Goal: Task Accomplishment & Management: Use online tool/utility

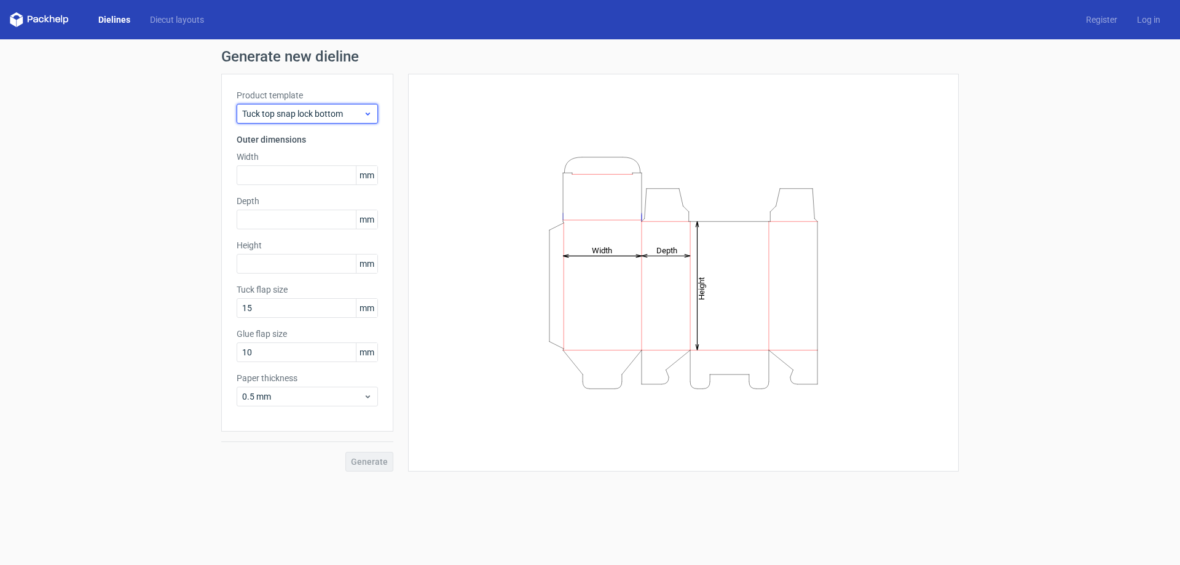
click at [288, 109] on span "Tuck top snap lock bottom" at bounding box center [302, 114] width 121 height 12
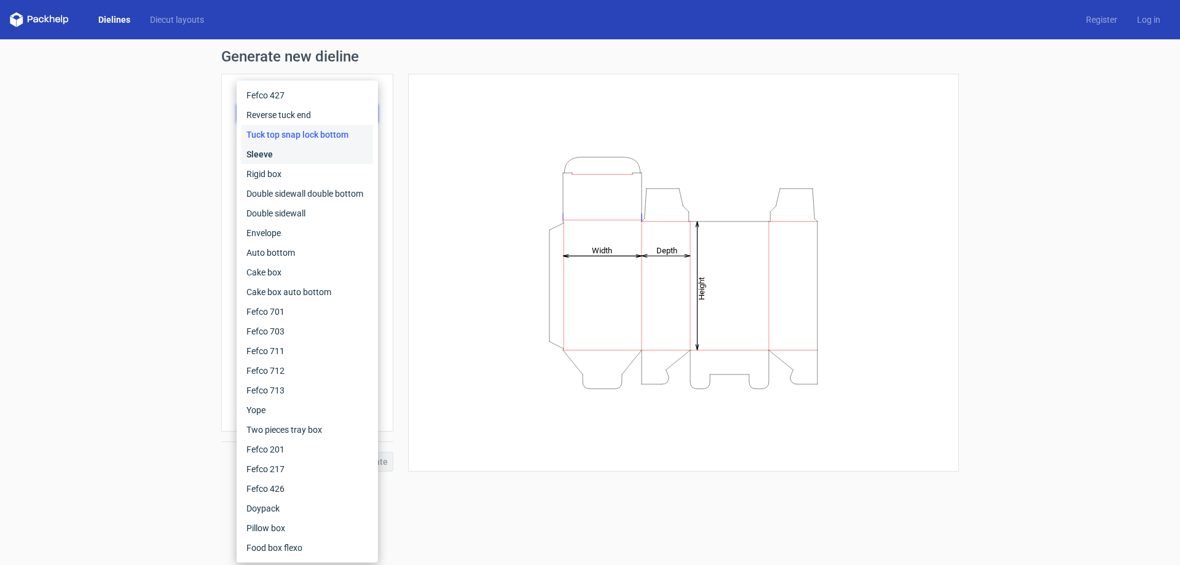
click at [273, 154] on div "Sleeve" at bounding box center [306, 154] width 131 height 20
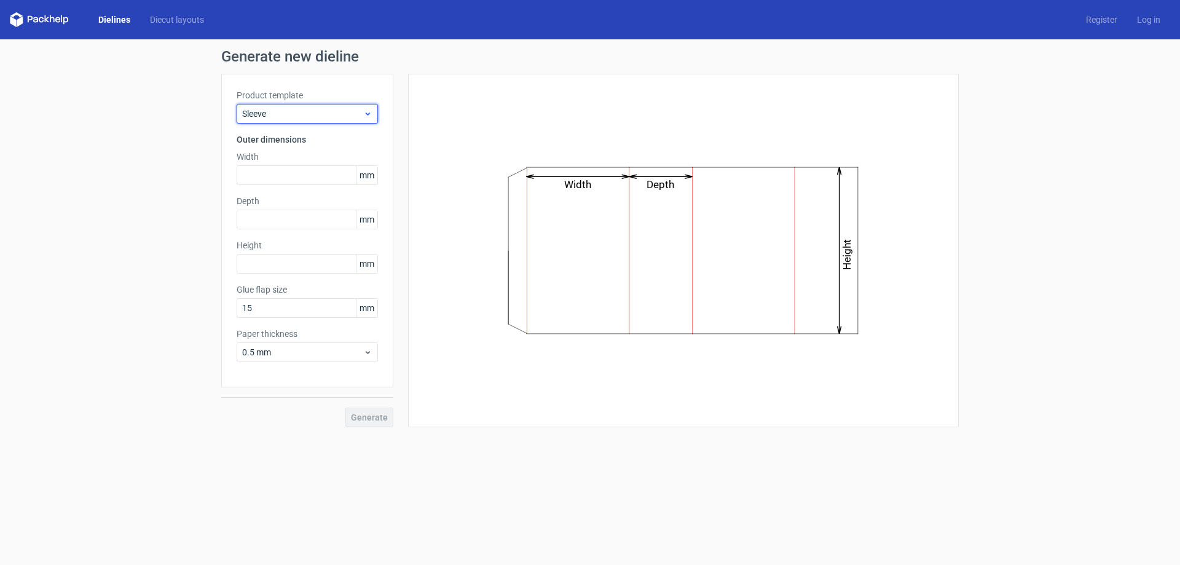
click at [281, 111] on span "Sleeve" at bounding box center [302, 114] width 121 height 12
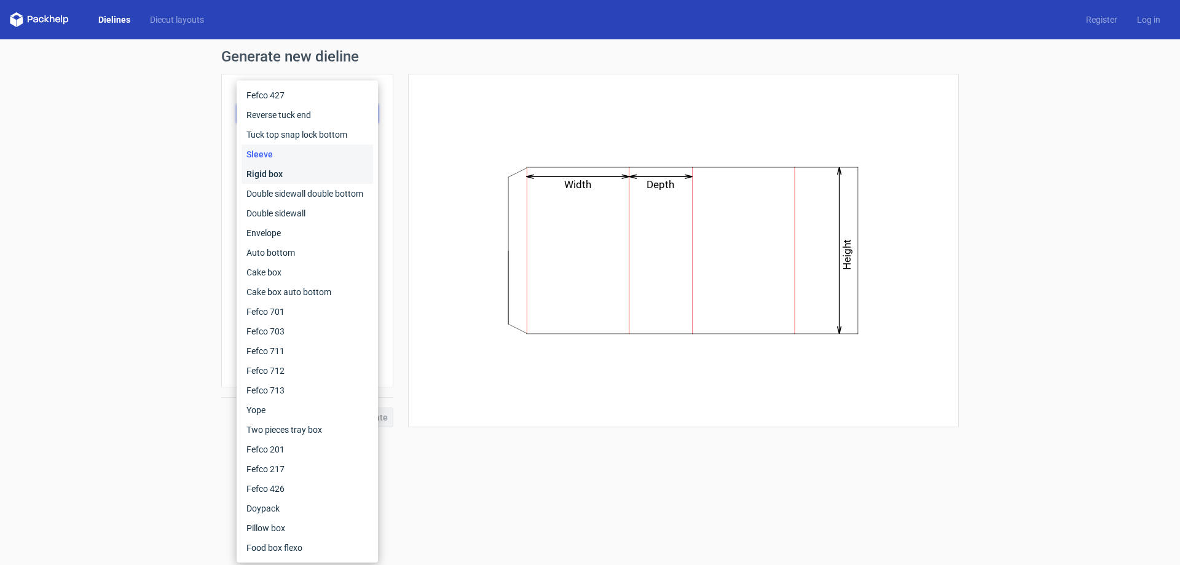
click at [266, 175] on div "Rigid box" at bounding box center [306, 174] width 131 height 20
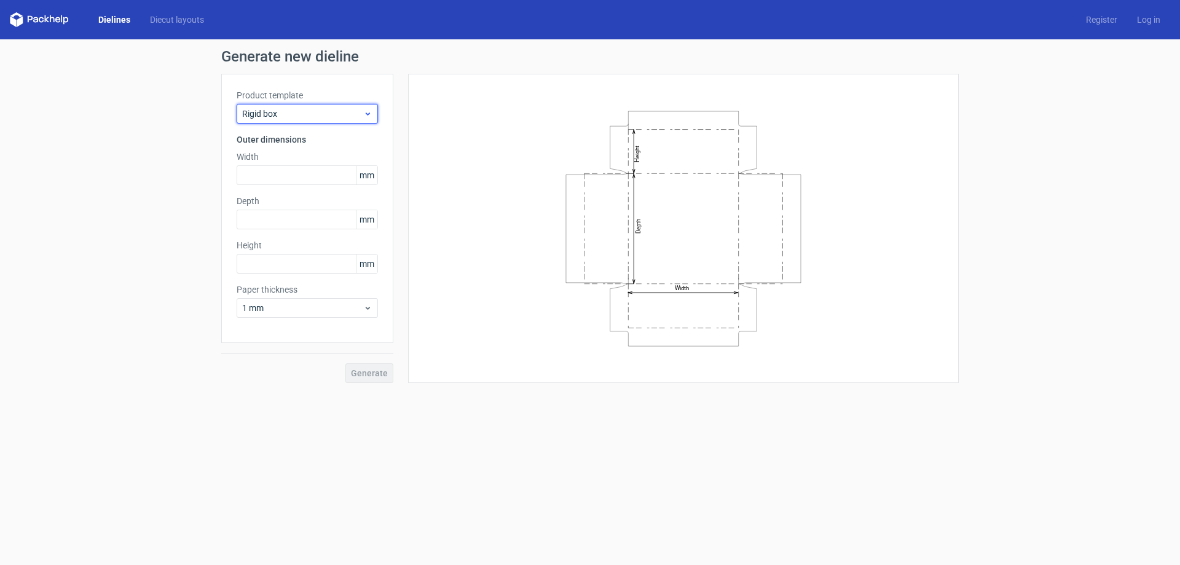
click at [308, 115] on span "Rigid box" at bounding box center [302, 114] width 121 height 12
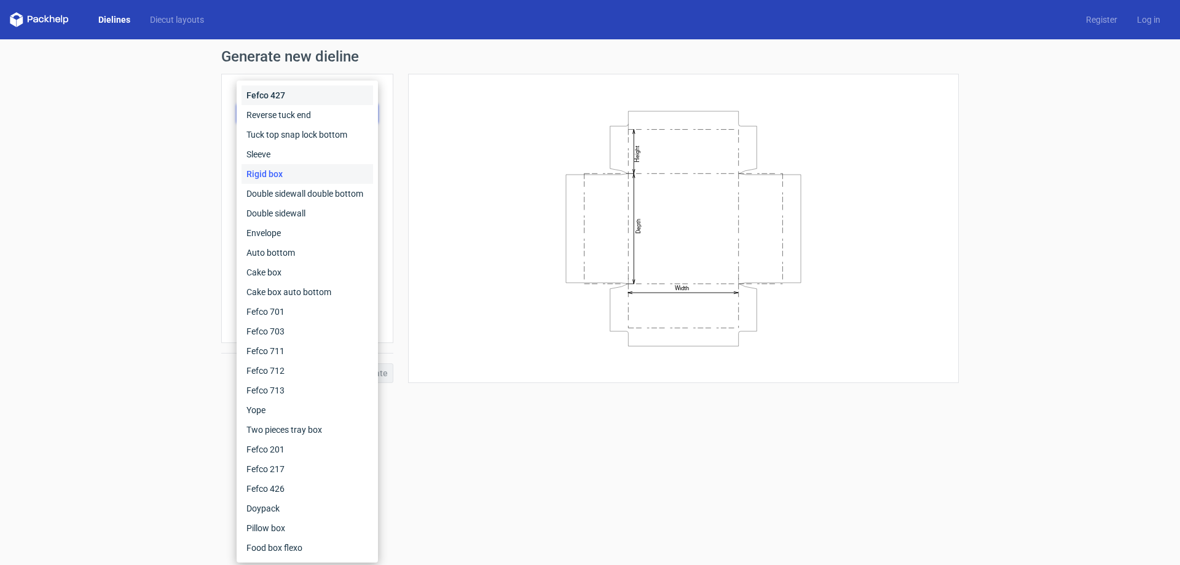
click at [309, 93] on div "Fefco 427" at bounding box center [306, 95] width 131 height 20
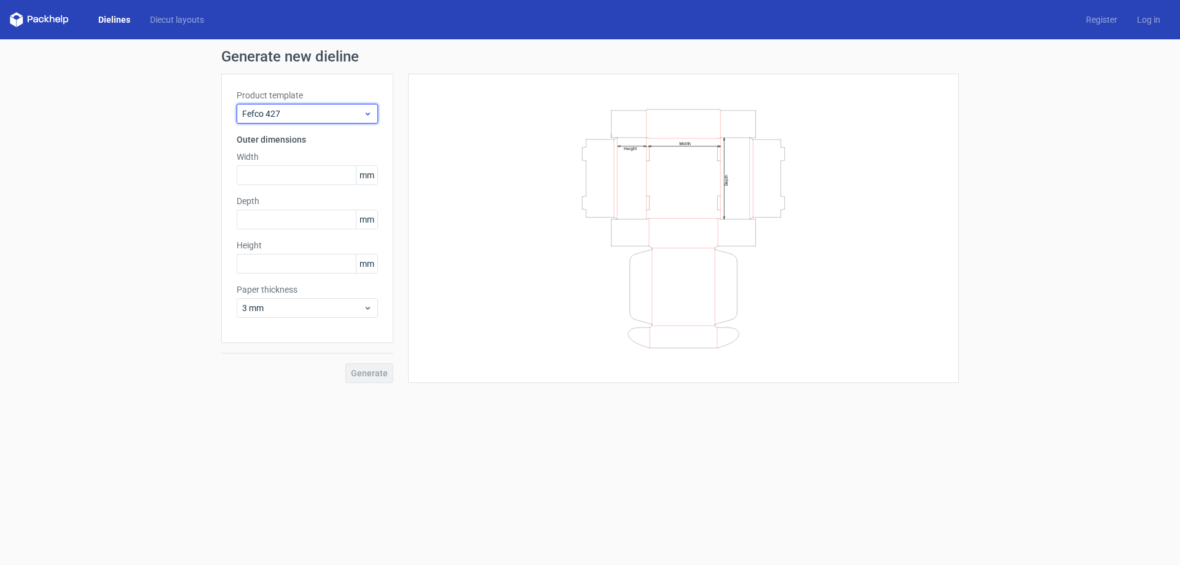
click at [343, 118] on span "Fefco 427" at bounding box center [302, 114] width 121 height 12
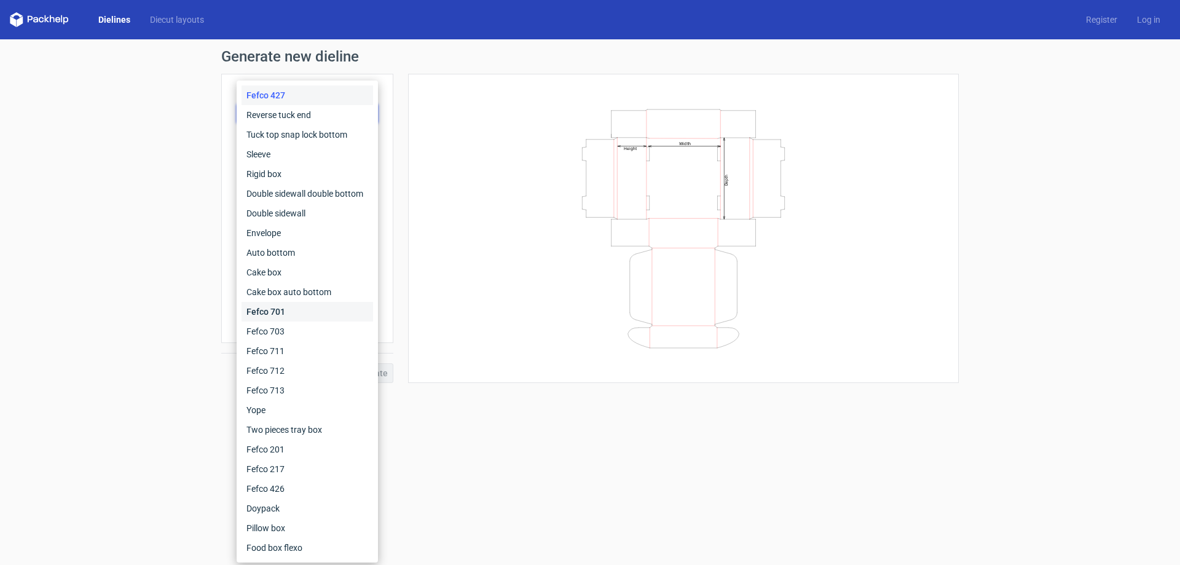
click at [299, 311] on div "Fefco 701" at bounding box center [306, 312] width 131 height 20
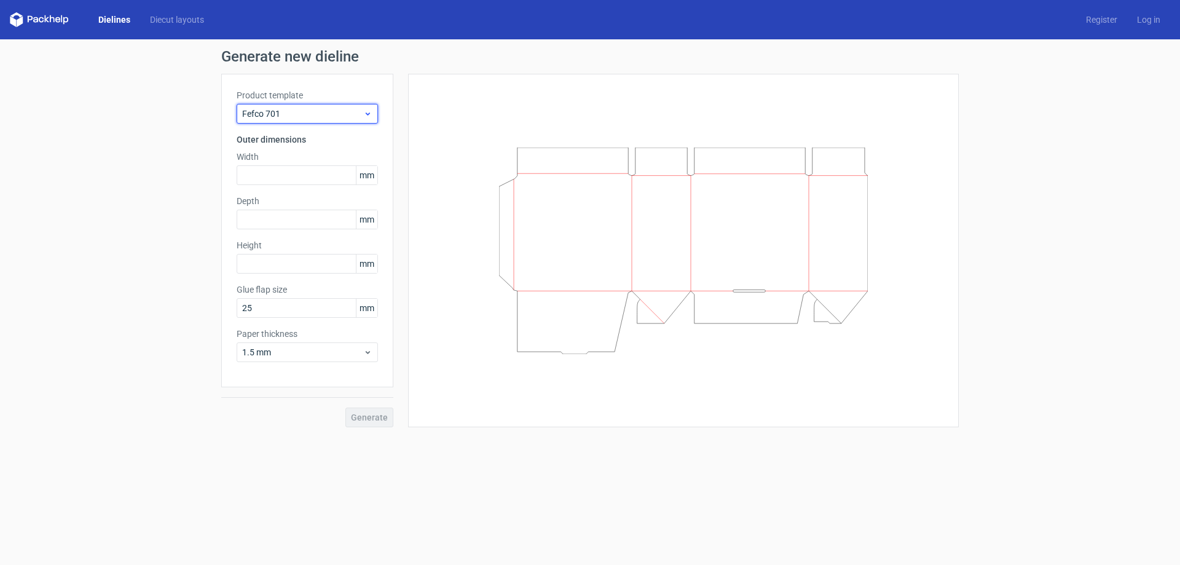
click at [351, 114] on span "Fefco 701" at bounding box center [302, 114] width 121 height 12
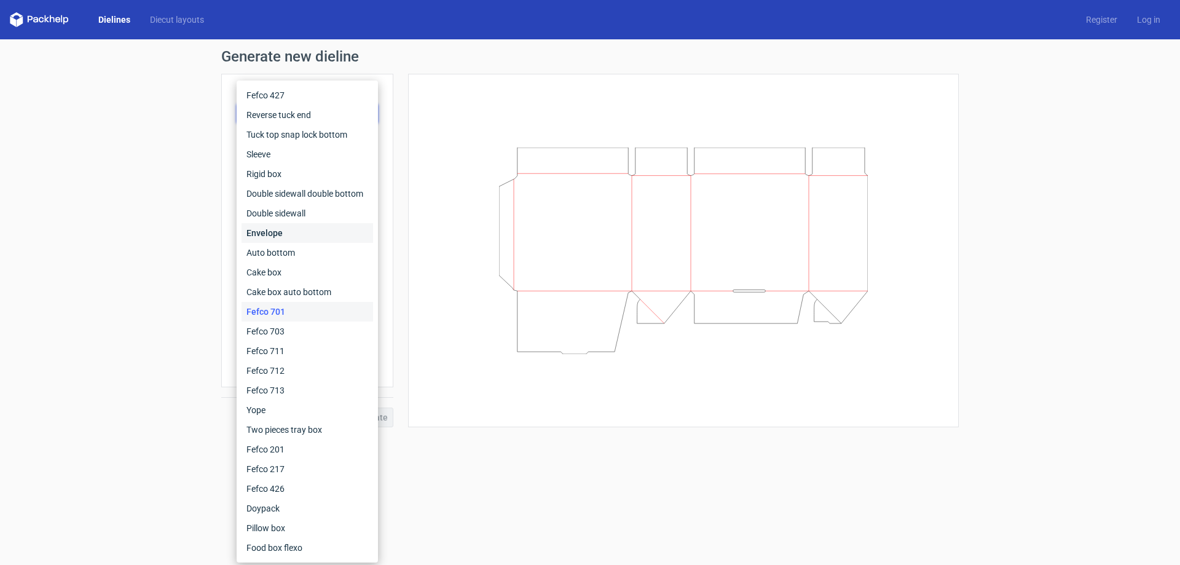
click at [293, 231] on div "Envelope" at bounding box center [306, 233] width 131 height 20
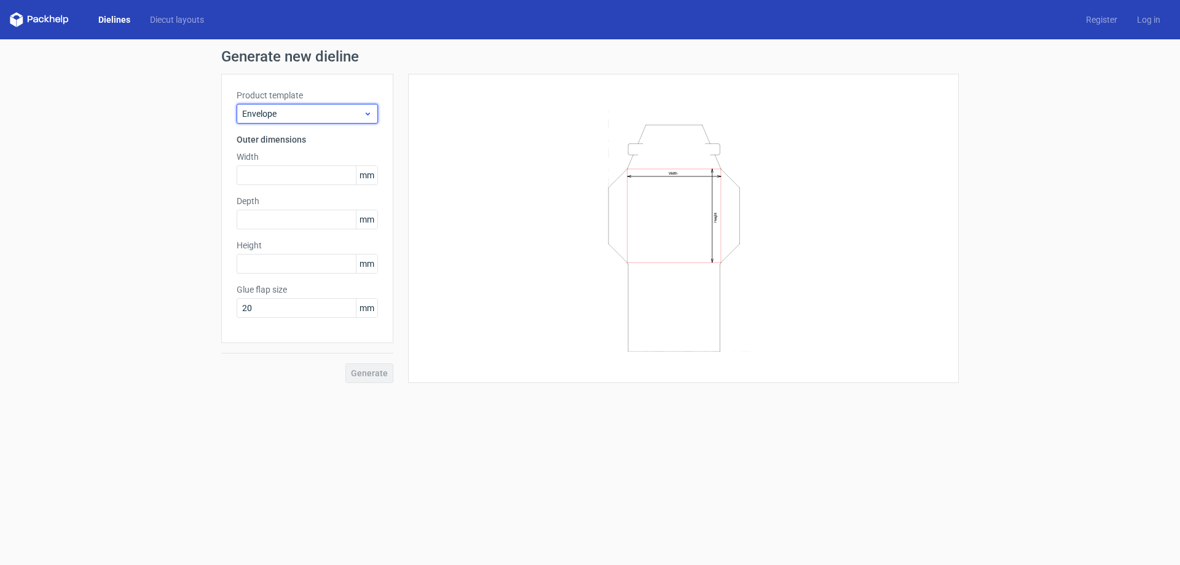
click at [323, 111] on span "Envelope" at bounding box center [302, 114] width 121 height 12
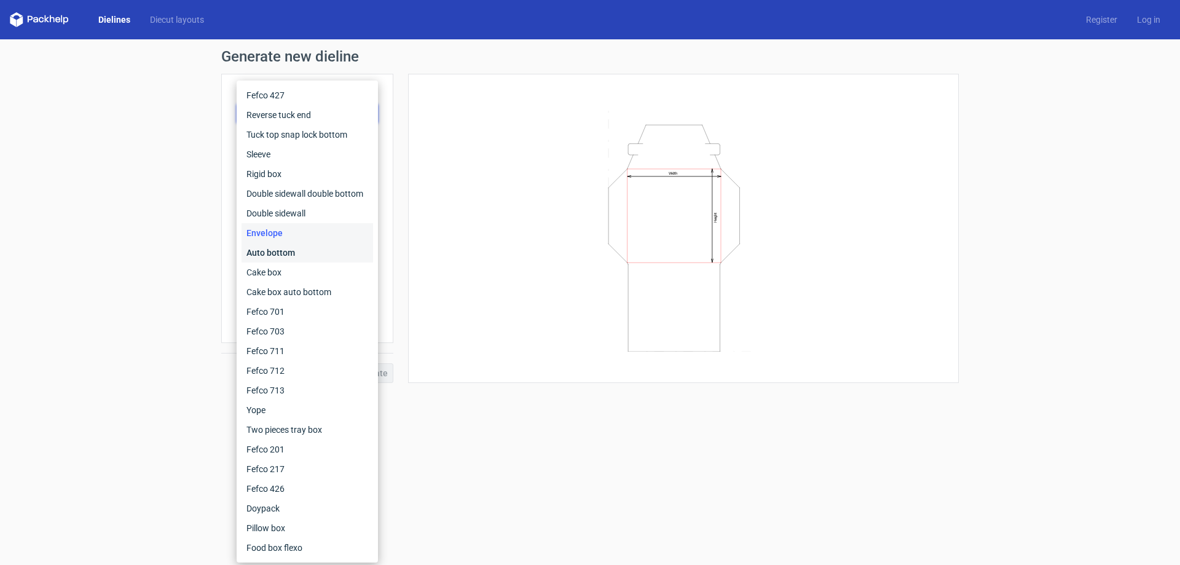
click at [289, 249] on div "Auto bottom" at bounding box center [306, 253] width 131 height 20
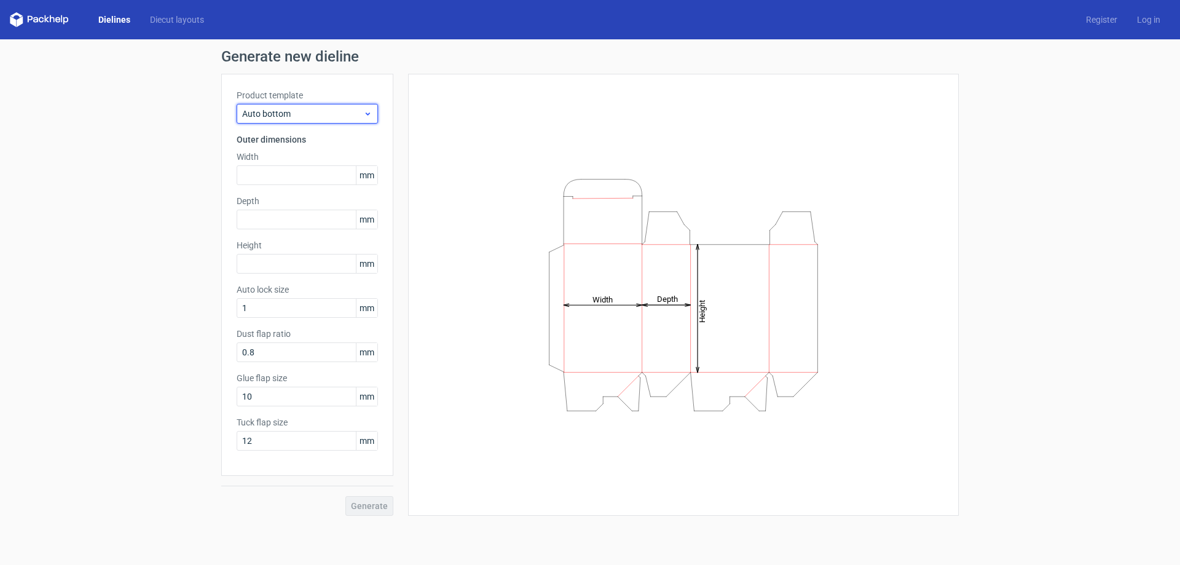
click at [324, 115] on span "Auto bottom" at bounding box center [302, 114] width 121 height 12
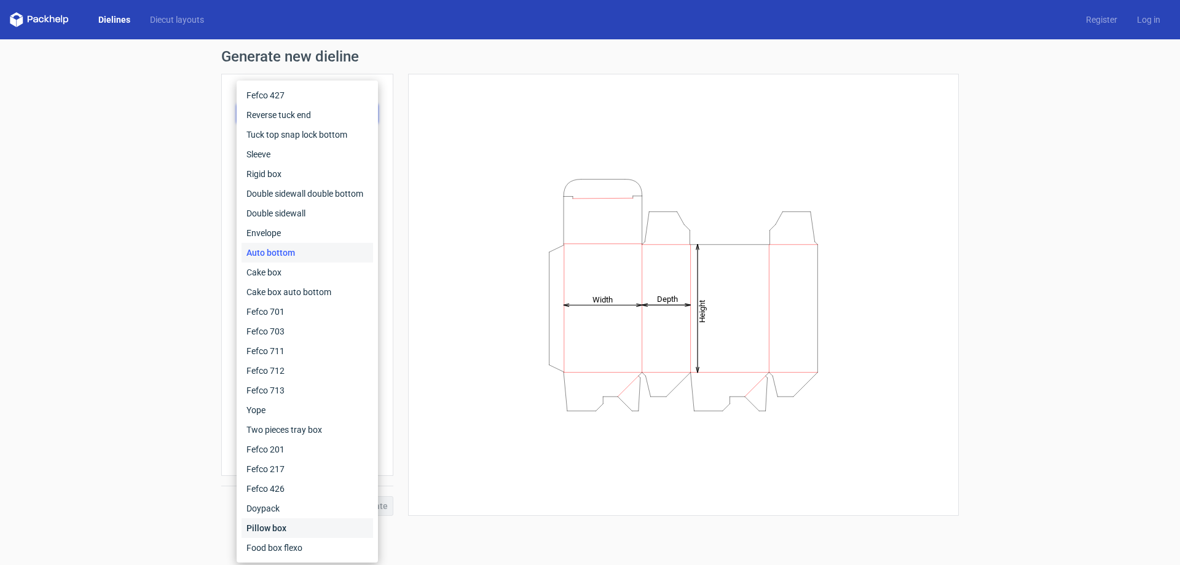
click at [267, 533] on div "Pillow box" at bounding box center [306, 528] width 131 height 20
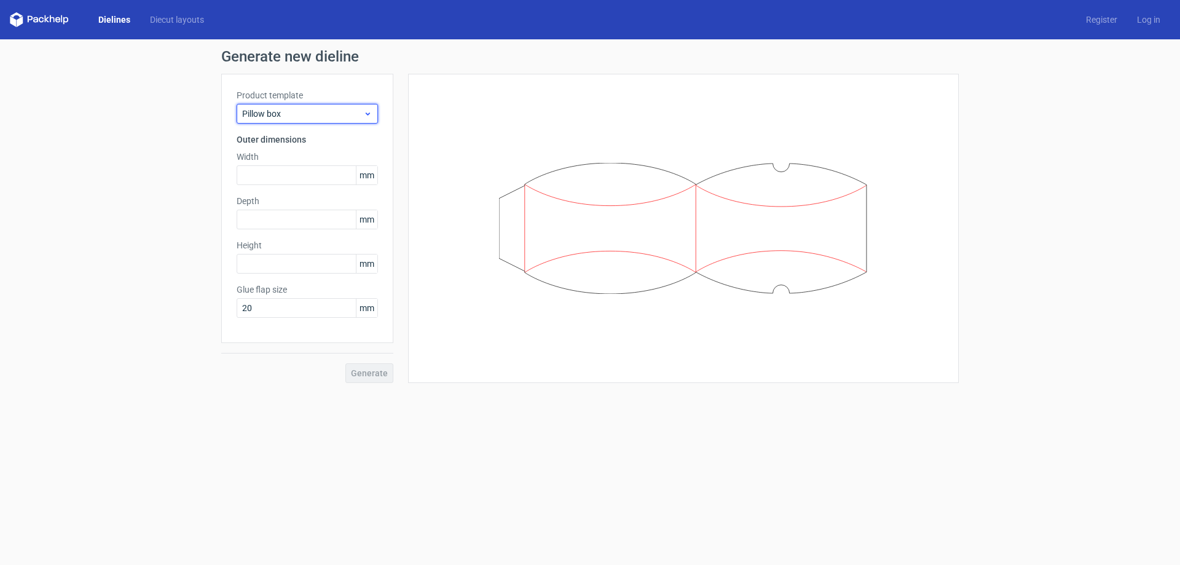
click at [347, 110] on span "Pillow box" at bounding box center [302, 114] width 121 height 12
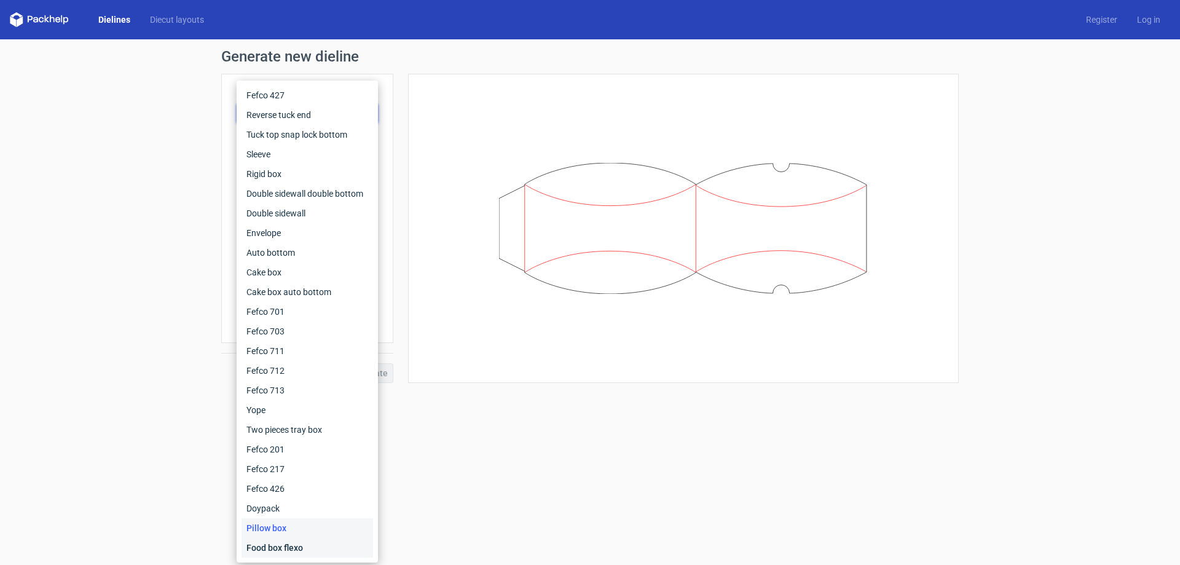
click at [281, 546] on div "Food box flexo" at bounding box center [306, 548] width 131 height 20
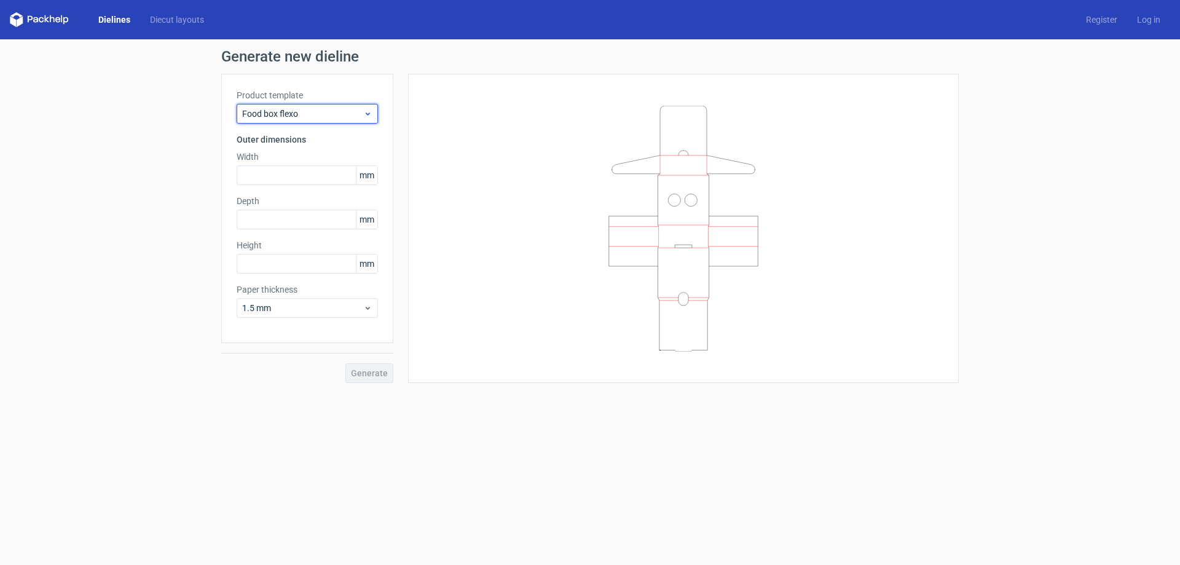
click at [353, 118] on span "Food box flexo" at bounding box center [302, 114] width 121 height 12
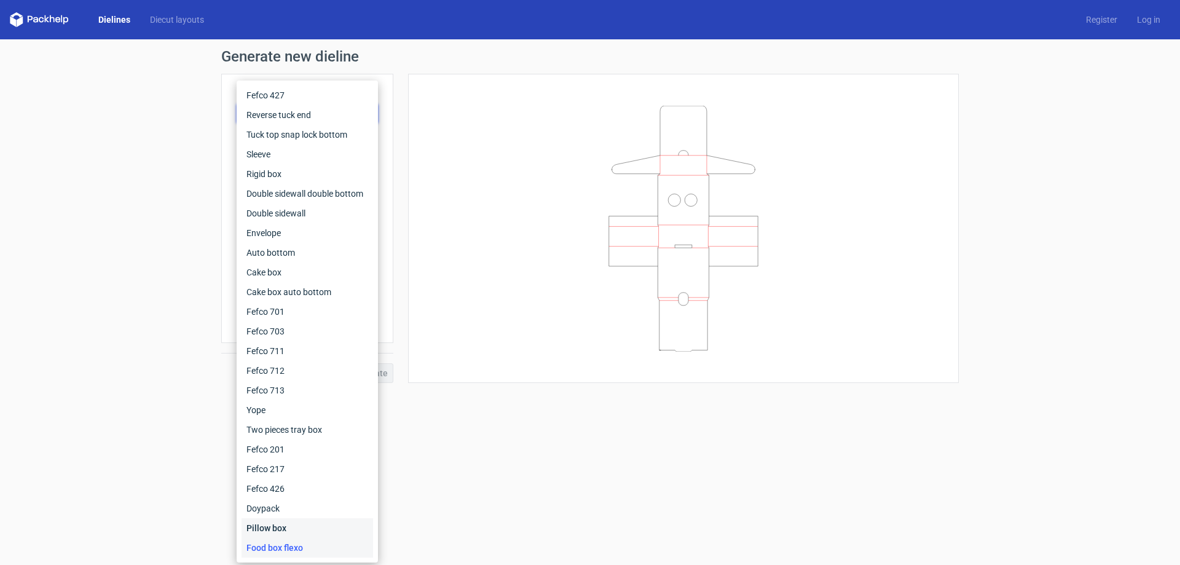
click at [274, 528] on div "Pillow box" at bounding box center [306, 528] width 131 height 20
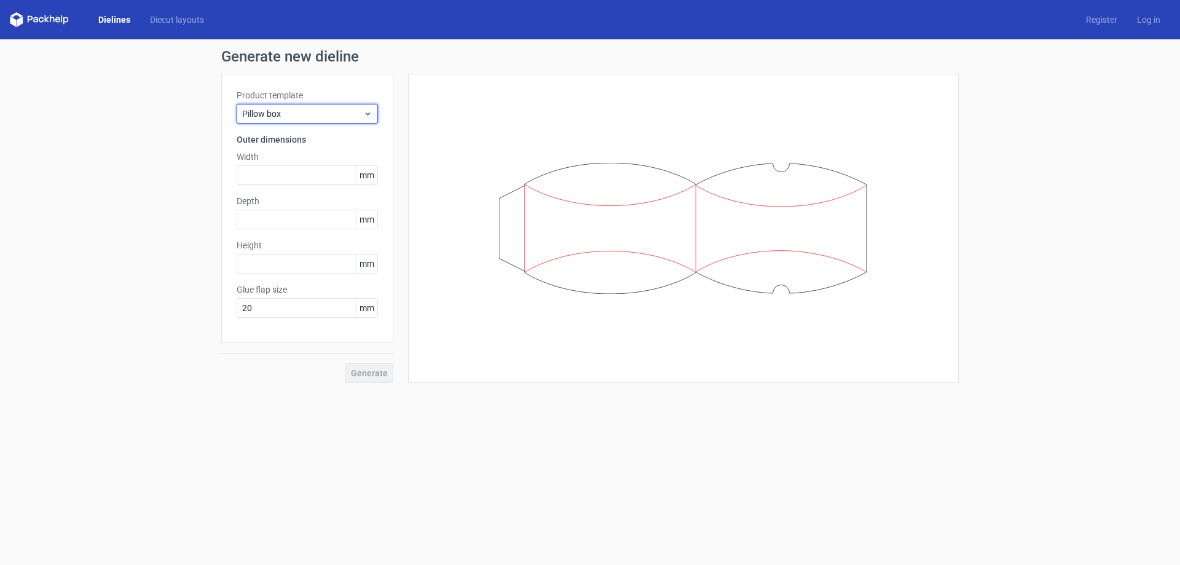
click at [342, 116] on span "Pillow box" at bounding box center [302, 114] width 121 height 12
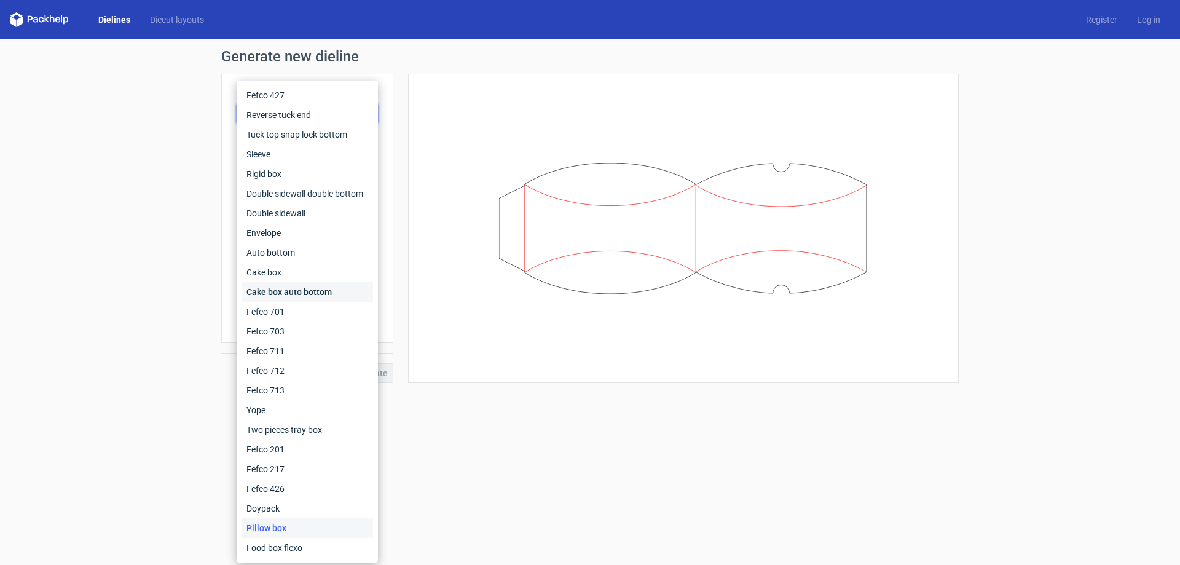
click at [283, 294] on div "Cake box auto bottom" at bounding box center [306, 292] width 131 height 20
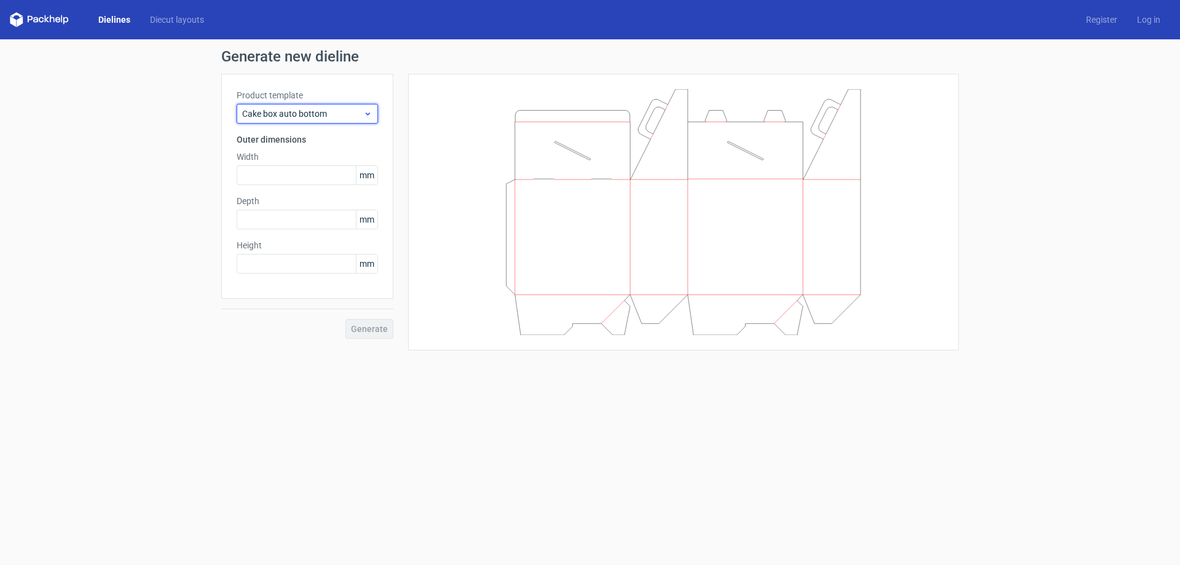
click at [335, 114] on span "Cake box auto bottom" at bounding box center [302, 114] width 121 height 12
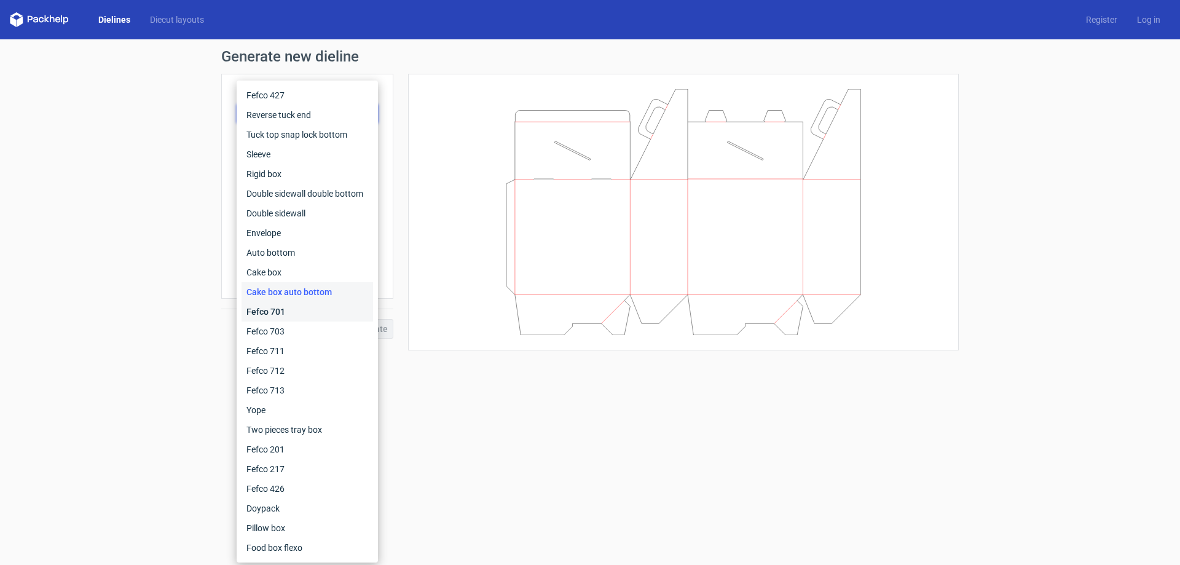
click at [290, 314] on div "Fefco 701" at bounding box center [306, 312] width 131 height 20
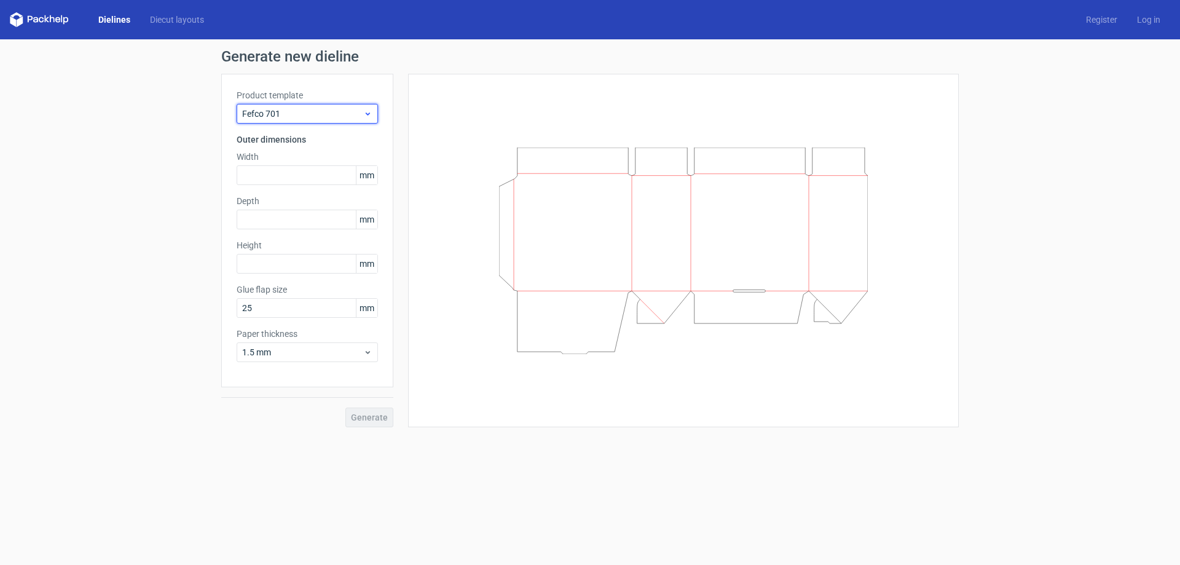
click at [347, 120] on div "Fefco 701" at bounding box center [307, 114] width 141 height 20
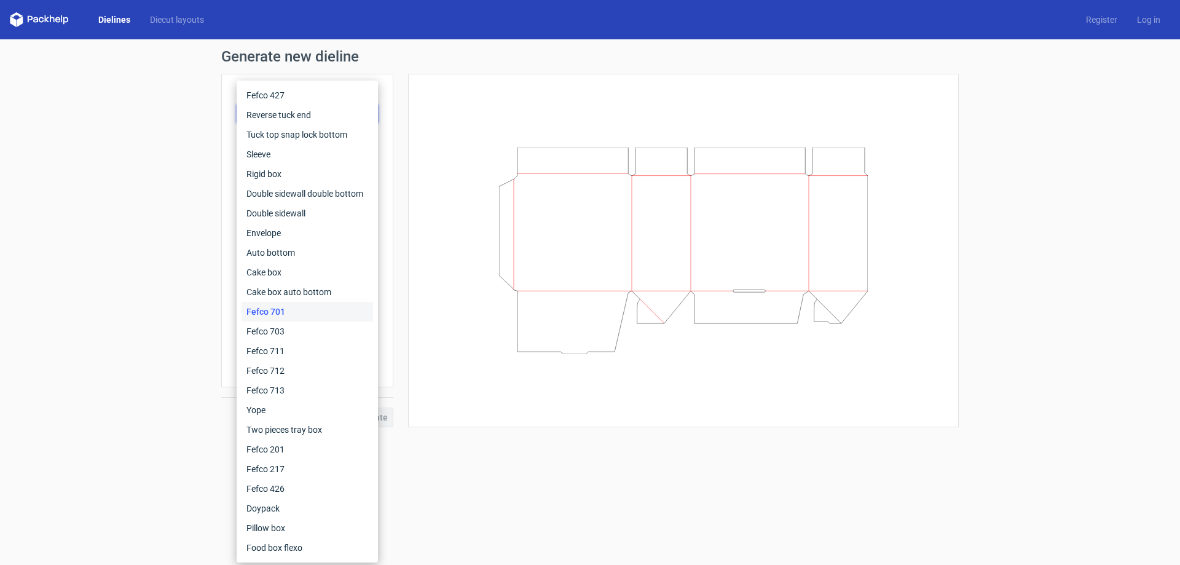
click at [288, 320] on div "Fefco 701" at bounding box center [306, 312] width 131 height 20
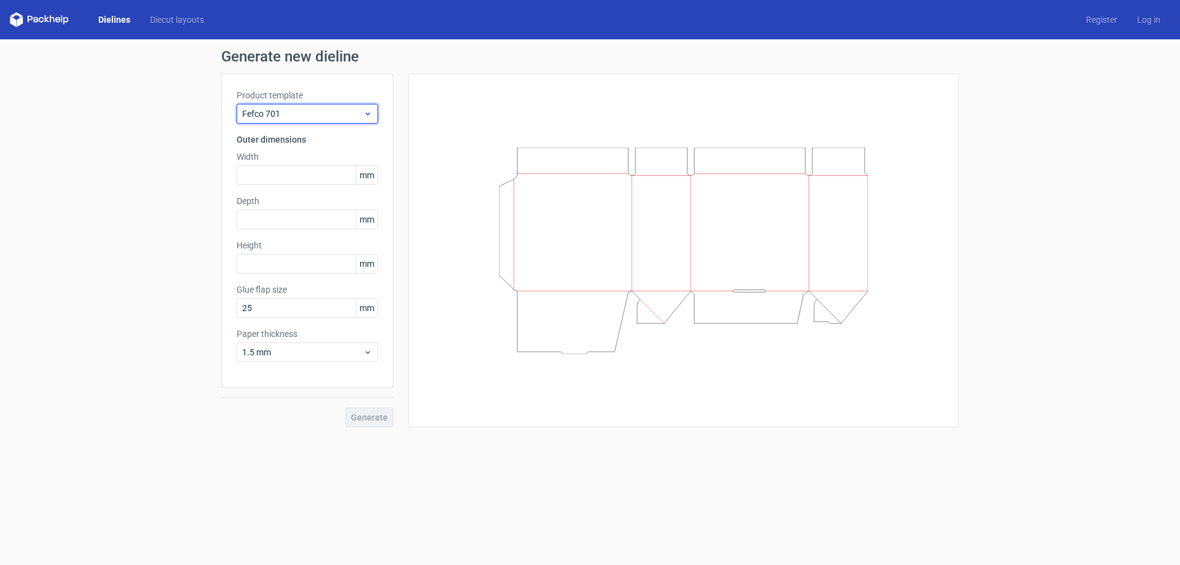
click at [334, 109] on span "Fefco 701" at bounding box center [302, 114] width 121 height 12
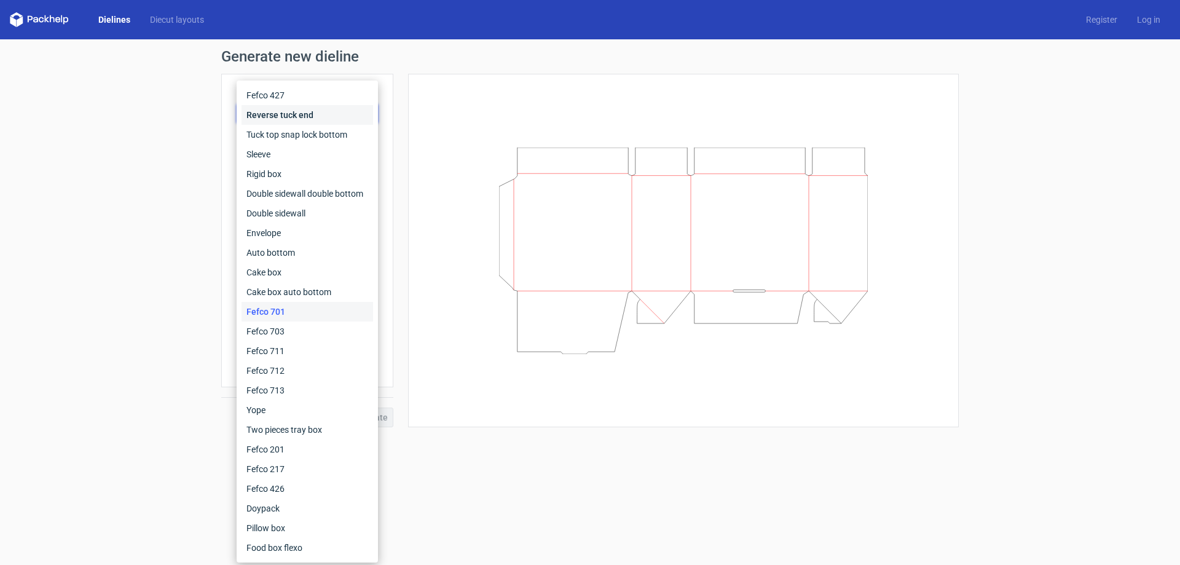
click at [294, 122] on div "Reverse tuck end" at bounding box center [306, 115] width 131 height 20
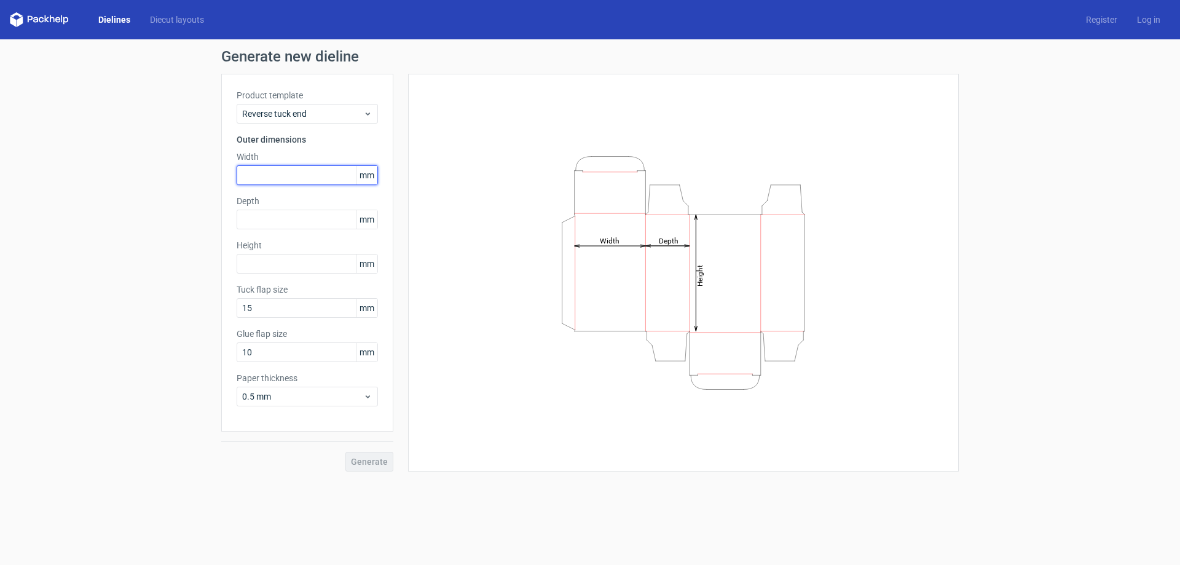
click at [285, 168] on input "text" at bounding box center [307, 175] width 141 height 20
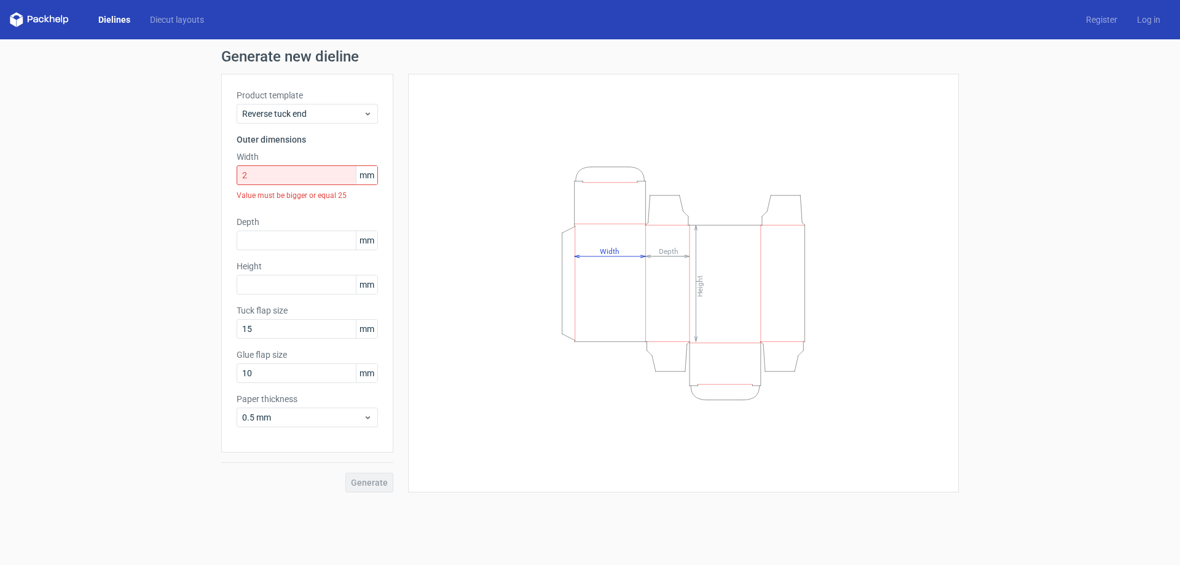
click at [369, 174] on span "mm" at bounding box center [367, 175] width 22 height 18
click at [345, 413] on span "0.5 mm" at bounding box center [302, 417] width 121 height 12
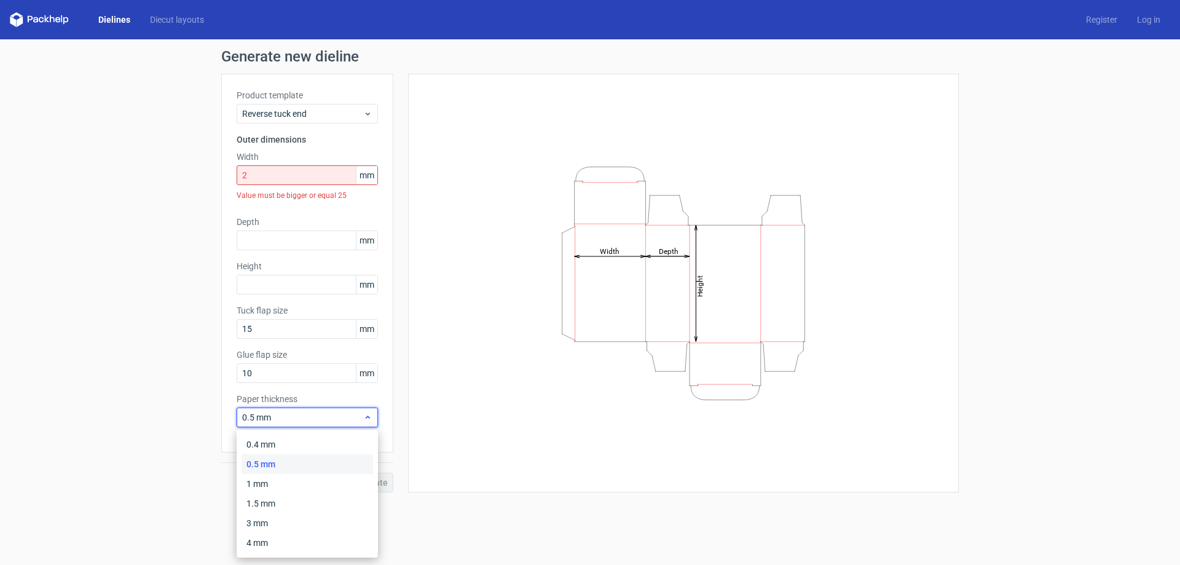
click at [354, 413] on span "0.5 mm" at bounding box center [302, 417] width 121 height 12
click at [308, 179] on input "2" at bounding box center [307, 175] width 141 height 20
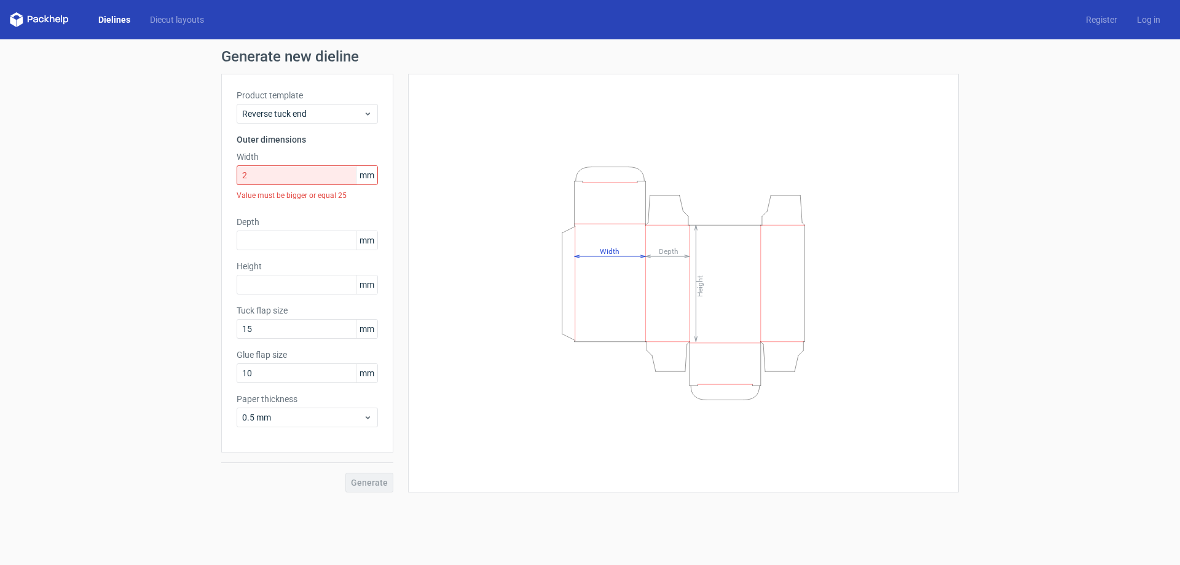
click at [367, 173] on span "mm" at bounding box center [367, 175] width 22 height 18
drag, startPoint x: 287, startPoint y: 176, endPoint x: 216, endPoint y: 175, distance: 71.3
click at [216, 175] on div "Generate new dieline Product template Reverse tuck end Outer dimensions Width 2…" at bounding box center [590, 270] width 1180 height 463
paste input "6858"
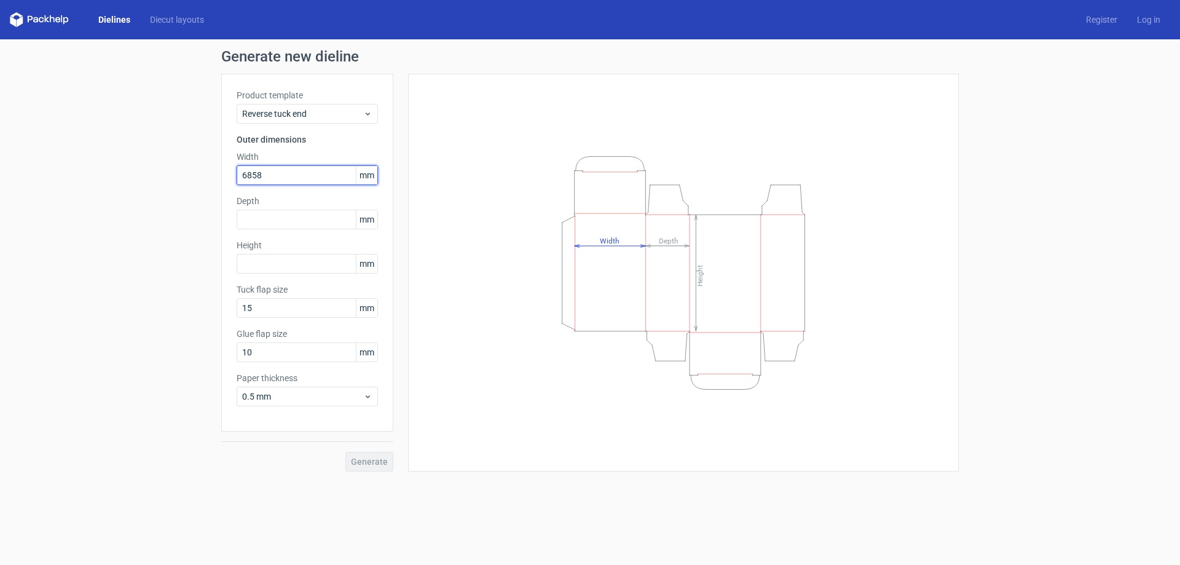
click at [252, 178] on input "6858" at bounding box center [307, 175] width 141 height 20
drag, startPoint x: 275, startPoint y: 174, endPoint x: 163, endPoint y: 176, distance: 111.2
click at [163, 175] on div "Generate new dieline Product template Reverse tuck end Outer dimensions Width 6…" at bounding box center [590, 260] width 1180 height 442
type input "68"
click at [372, 177] on span "mm" at bounding box center [367, 175] width 22 height 18
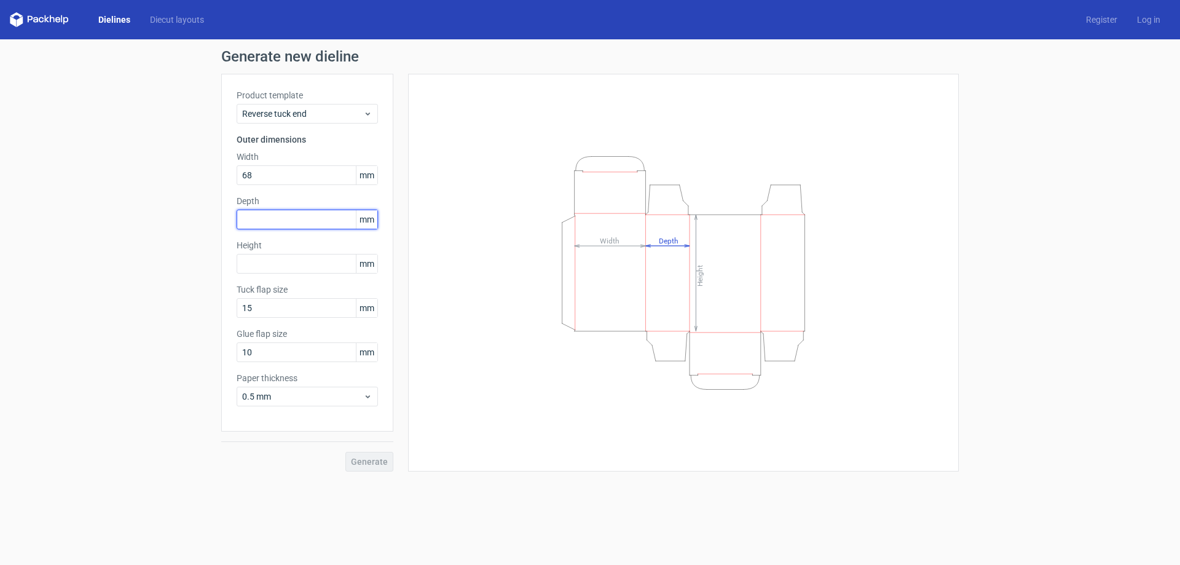
click at [271, 224] on input "text" at bounding box center [307, 220] width 141 height 20
type input "68"
click at [289, 267] on input "text" at bounding box center [307, 264] width 141 height 20
click at [286, 262] on input "text" at bounding box center [307, 264] width 141 height 20
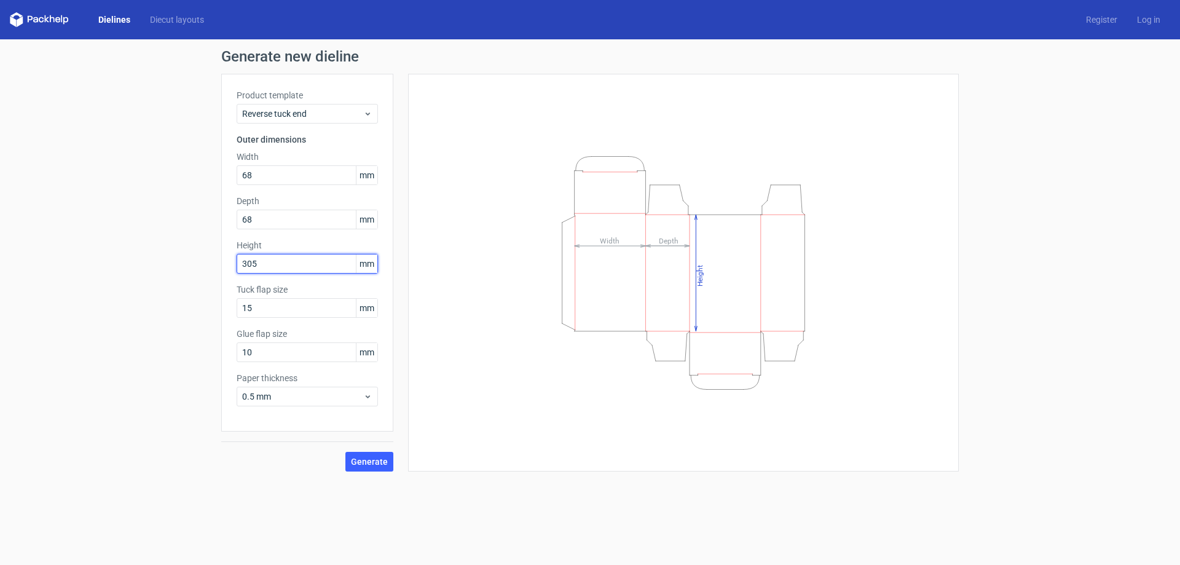
type input "305"
click at [345, 452] on button "Generate" at bounding box center [369, 462] width 48 height 20
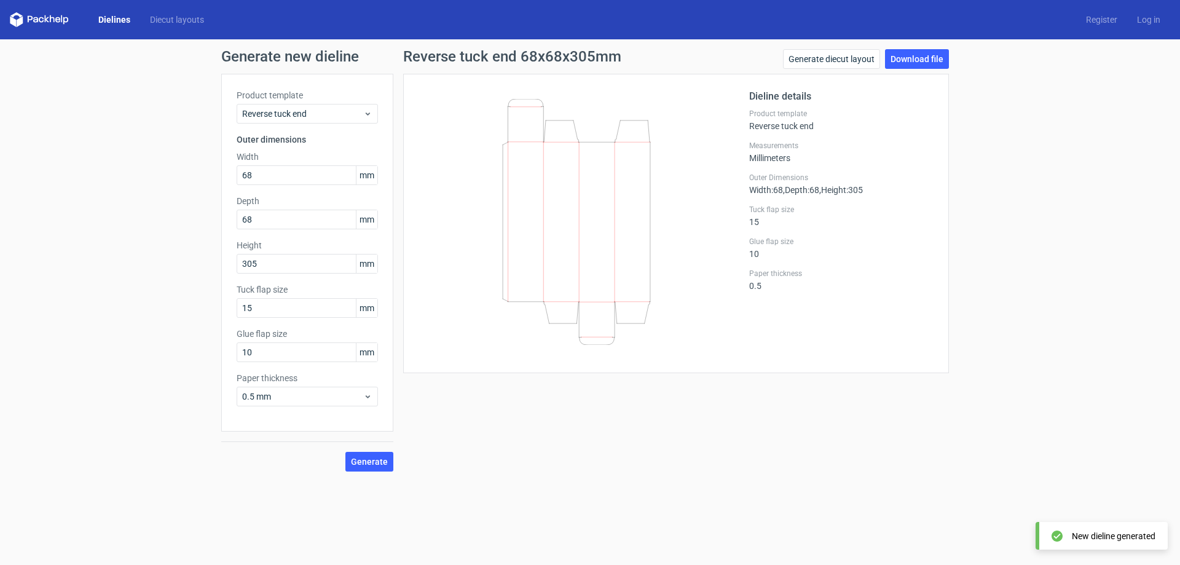
click at [612, 225] on icon at bounding box center [576, 222] width 296 height 246
click at [271, 308] on input "15" at bounding box center [307, 308] width 141 height 20
drag, startPoint x: 276, startPoint y: 348, endPoint x: 202, endPoint y: 359, distance: 75.7
click at [202, 359] on div "Generate new dieline Product template Reverse tuck end Outer dimensions Width 6…" at bounding box center [590, 260] width 1180 height 442
click at [345, 452] on button "Generate" at bounding box center [369, 462] width 48 height 20
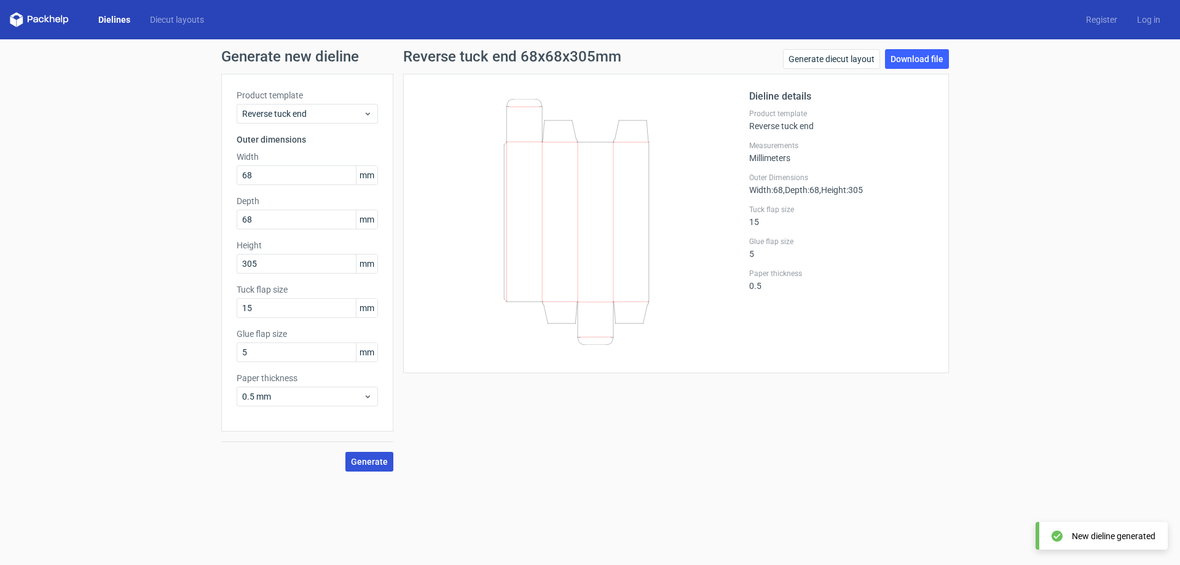
click at [364, 464] on span "Generate" at bounding box center [369, 461] width 37 height 9
drag, startPoint x: 271, startPoint y: 353, endPoint x: 186, endPoint y: 358, distance: 85.5
click at [186, 358] on div "Generate new dieline Product template Reverse tuck end Outer dimensions Width 6…" at bounding box center [590, 260] width 1180 height 442
type input "10"
click at [345, 452] on button "Generate" at bounding box center [369, 462] width 48 height 20
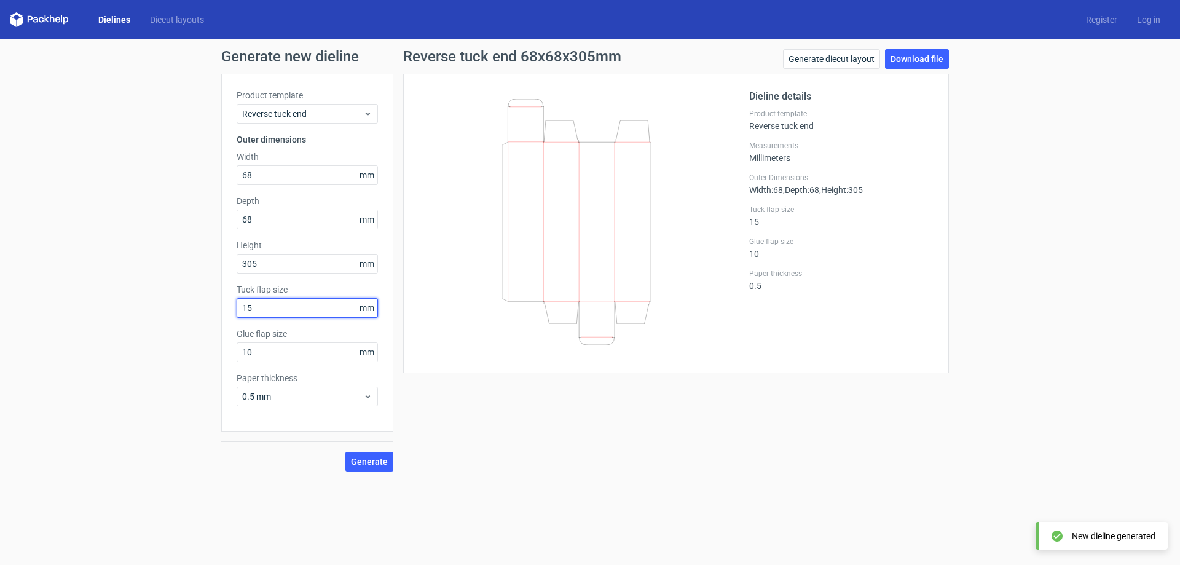
drag, startPoint x: 269, startPoint y: 303, endPoint x: 151, endPoint y: 308, distance: 118.1
click at [151, 308] on div "Generate new dieline Product template Reverse tuck end Outer dimensions Width 6…" at bounding box center [590, 260] width 1180 height 442
click at [345, 452] on button "Generate" at bounding box center [369, 462] width 48 height 20
drag, startPoint x: 298, startPoint y: 313, endPoint x: 190, endPoint y: 310, distance: 108.2
click at [190, 310] on div "Generate new dieline Product template Reverse tuck end Outer dimensions Width 6…" at bounding box center [590, 260] width 1180 height 442
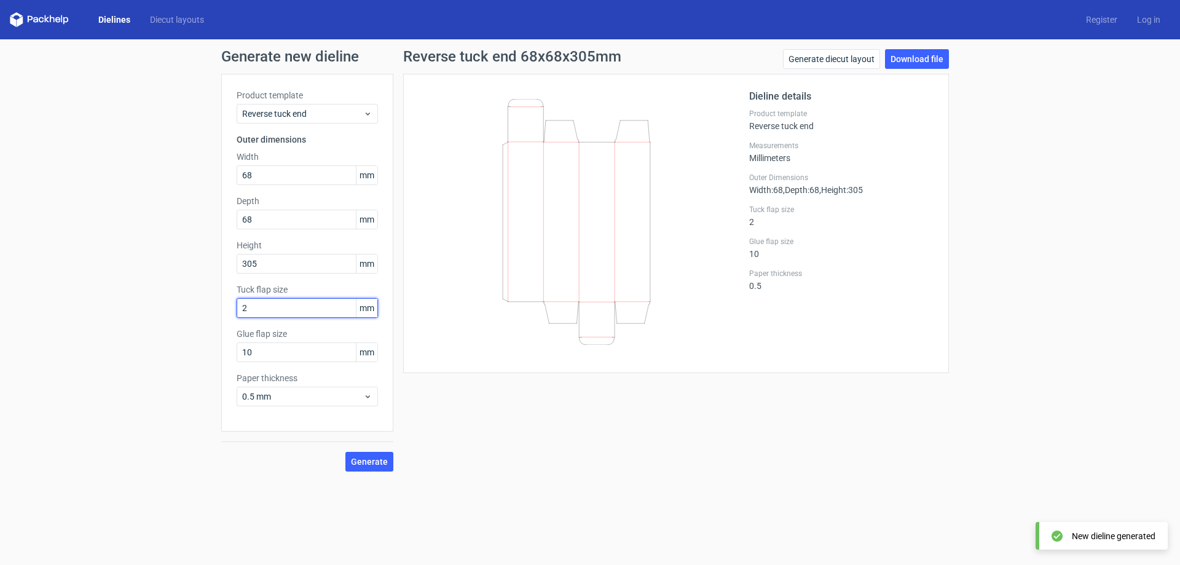
type input "2"
click at [345, 452] on button "Generate" at bounding box center [369, 462] width 48 height 20
drag, startPoint x: 259, startPoint y: 309, endPoint x: 216, endPoint y: 308, distance: 43.6
click at [216, 308] on div "Generate new dieline Product template Reverse tuck end Outer dimensions Width 6…" at bounding box center [590, 260] width 1180 height 442
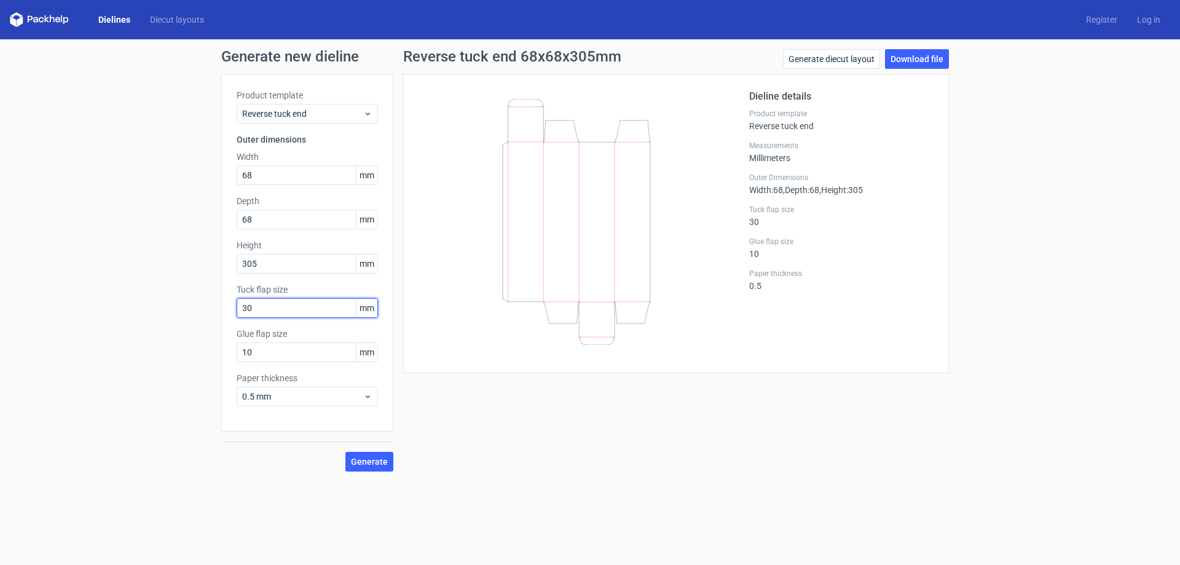
type input "30"
click at [345, 452] on button "Generate" at bounding box center [369, 462] width 48 height 20
click at [374, 465] on span "Generate" at bounding box center [369, 461] width 37 height 9
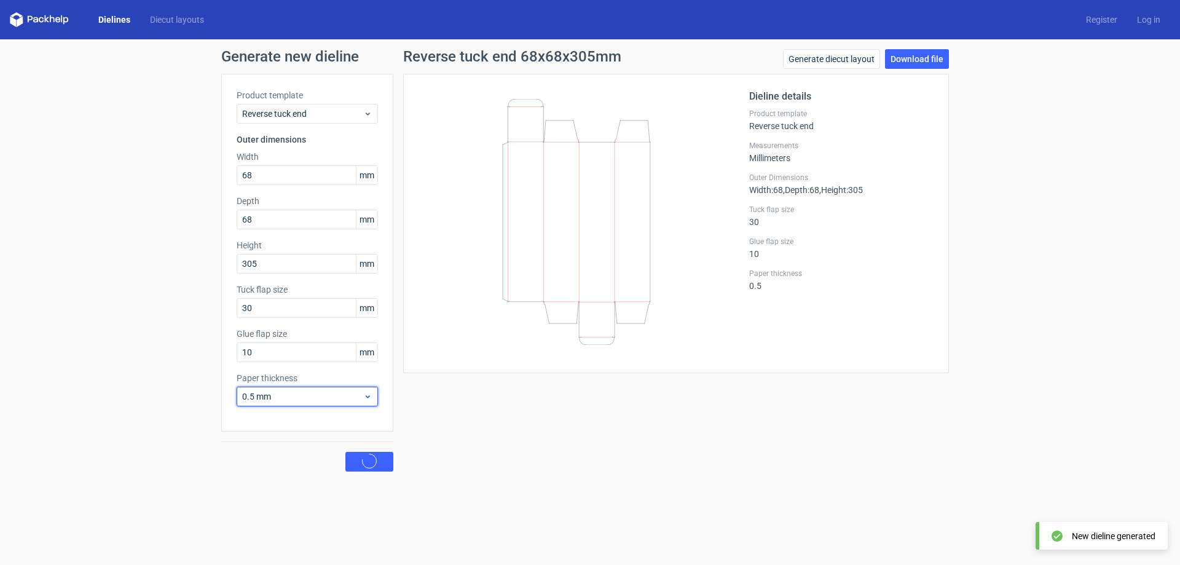
click at [299, 396] on span "0.5 mm" at bounding box center [302, 396] width 121 height 12
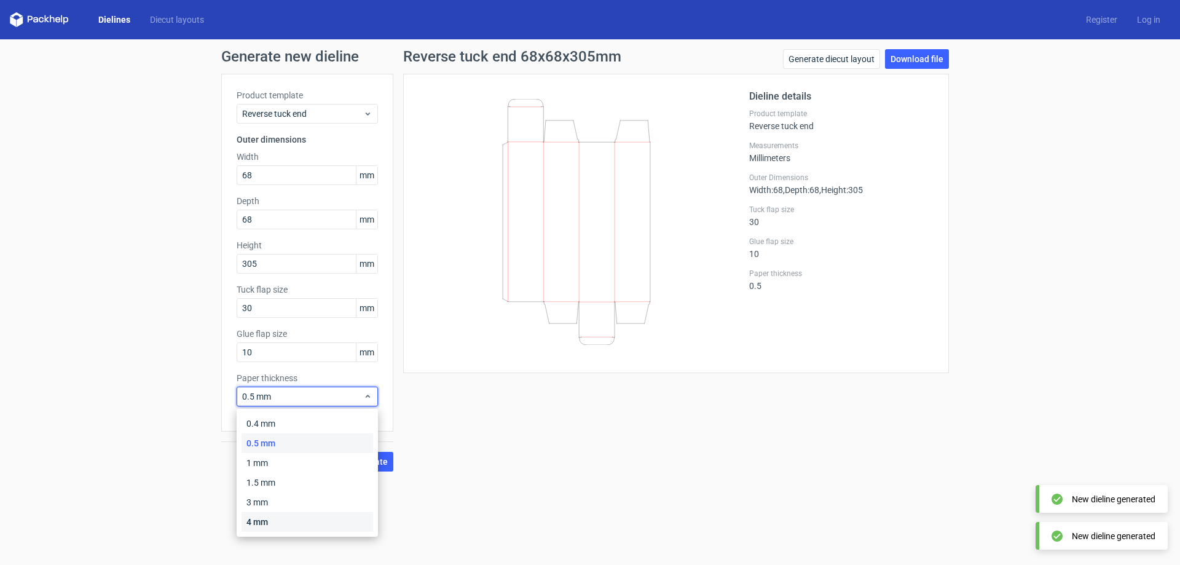
drag, startPoint x: 268, startPoint y: 514, endPoint x: 278, endPoint y: 510, distance: 9.9
click at [269, 514] on div "4 mm" at bounding box center [306, 522] width 131 height 20
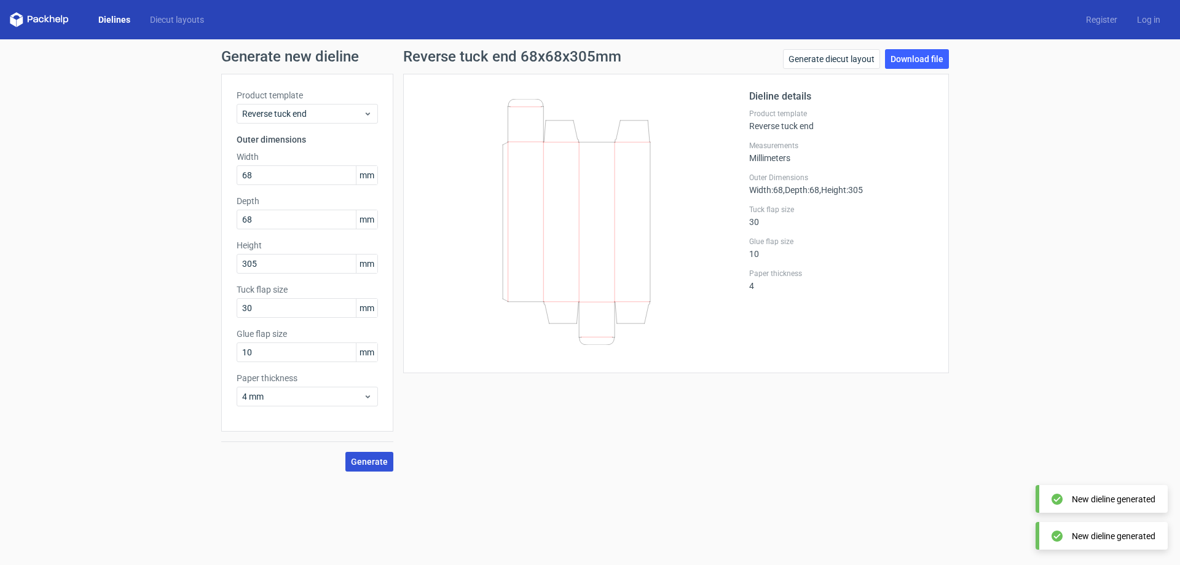
click at [377, 463] on span "Generate" at bounding box center [369, 461] width 37 height 9
click at [919, 63] on link "Download file" at bounding box center [917, 59] width 64 height 20
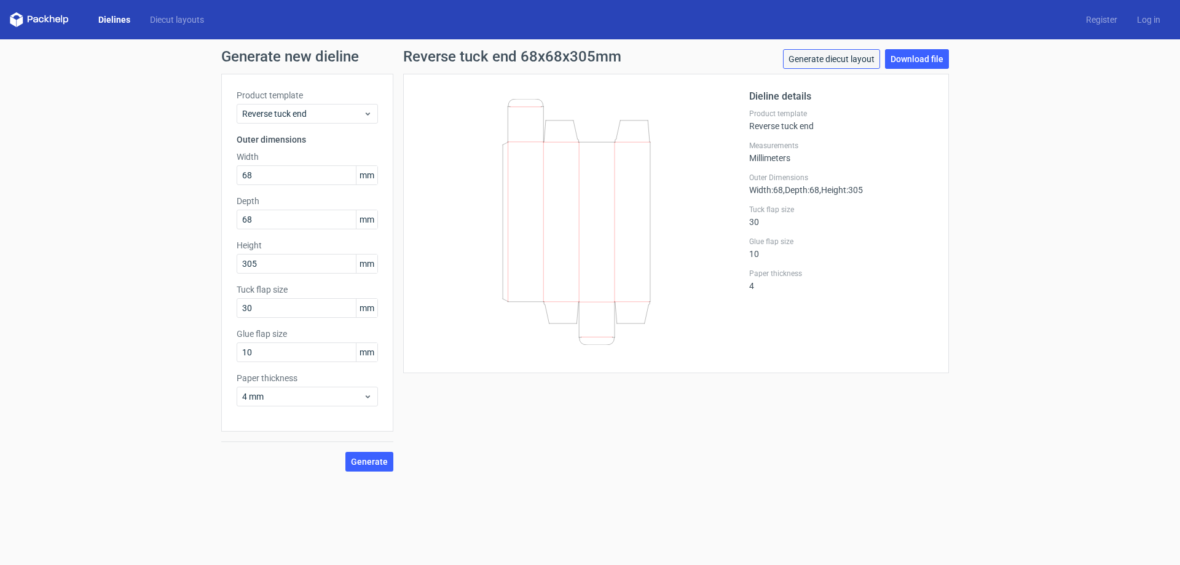
click at [858, 63] on link "Generate diecut layout" at bounding box center [831, 59] width 97 height 20
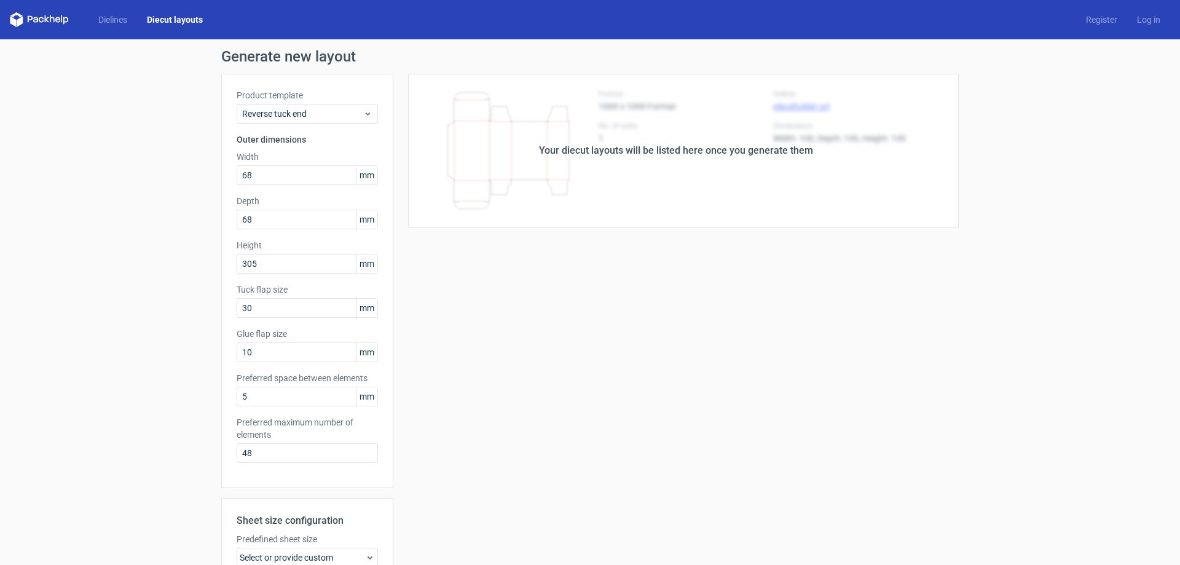
click at [609, 154] on div "Your diecut layouts will be listed here once you generate them" at bounding box center [676, 150] width 274 height 15
click at [484, 151] on div "Your diecut layouts will be listed here once you generate them" at bounding box center [675, 151] width 565 height 154
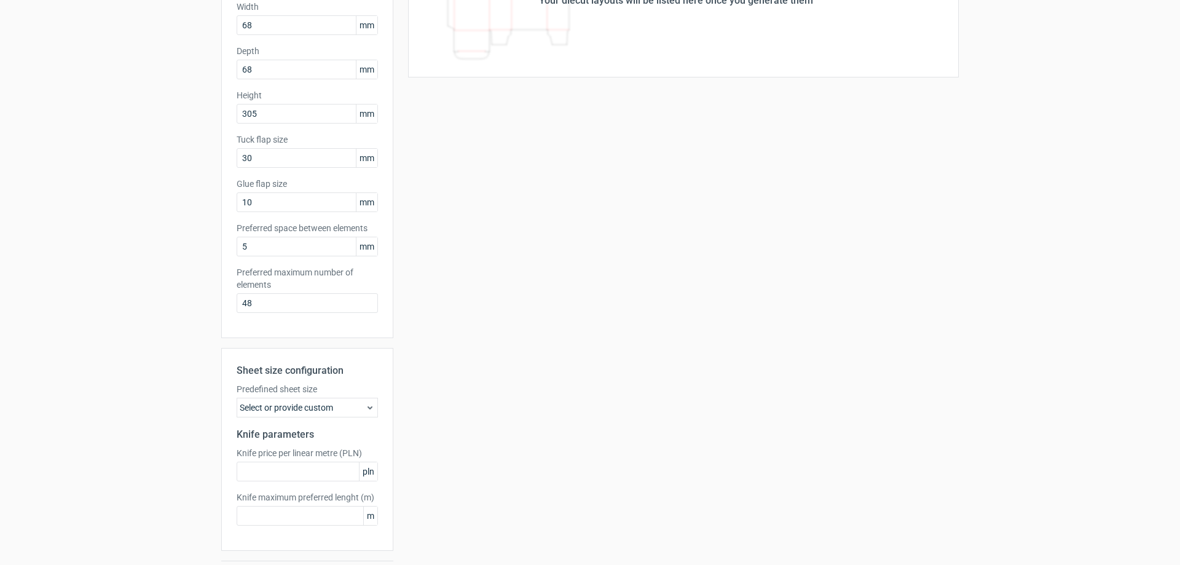
scroll to position [186, 0]
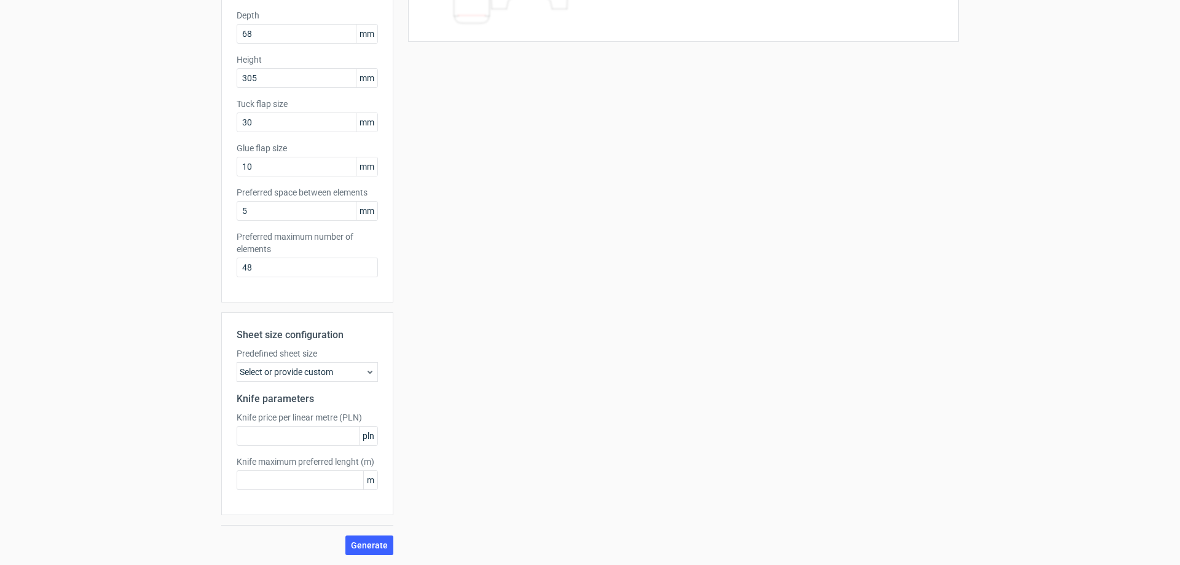
click at [345, 370] on div "Select or provide custom" at bounding box center [307, 372] width 141 height 20
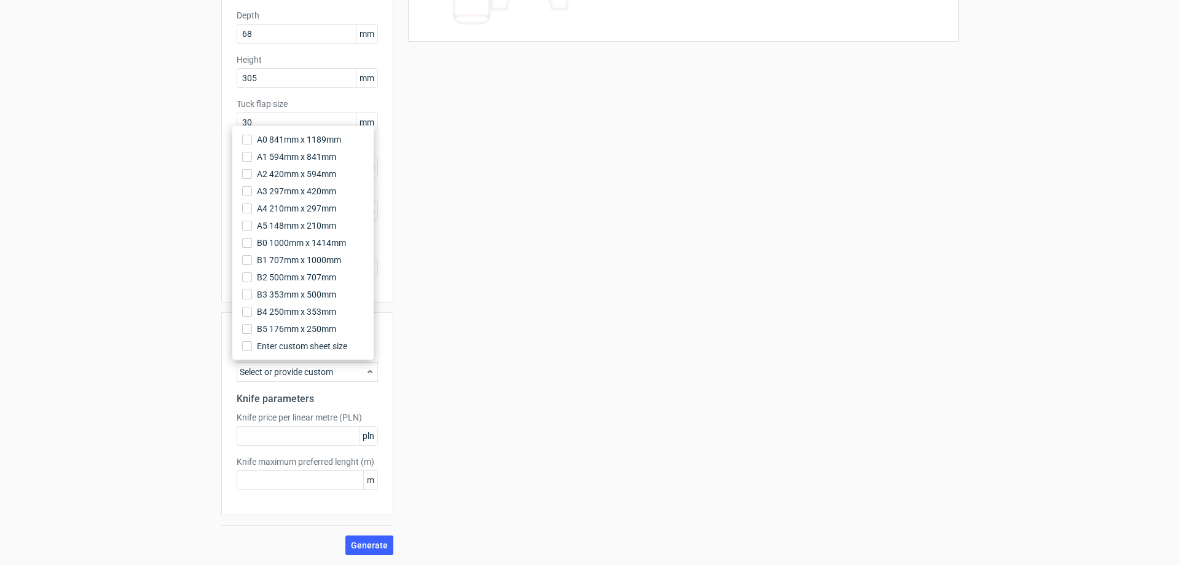
click at [347, 370] on div "Select or provide custom" at bounding box center [307, 372] width 141 height 20
click at [344, 436] on input "text" at bounding box center [307, 436] width 141 height 20
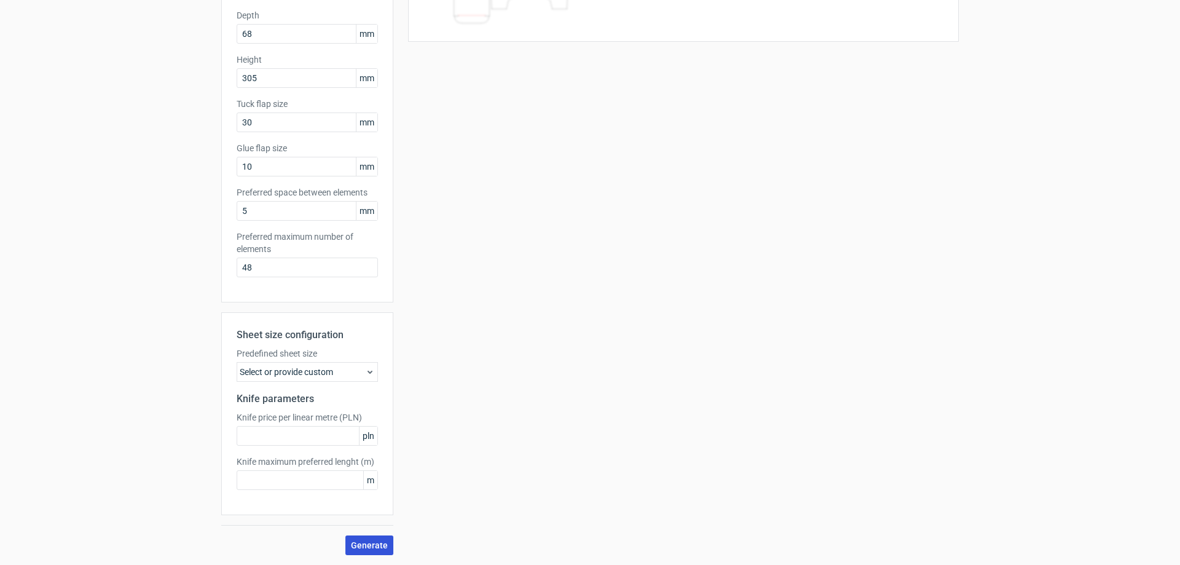
click at [377, 544] on span "Generate" at bounding box center [369, 545] width 37 height 9
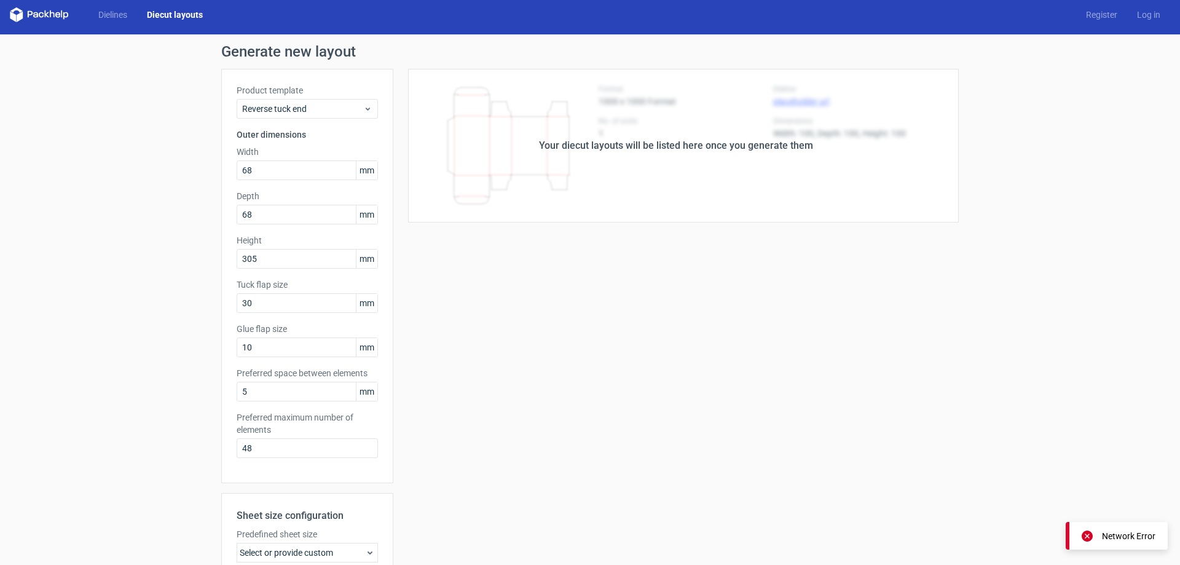
scroll to position [0, 0]
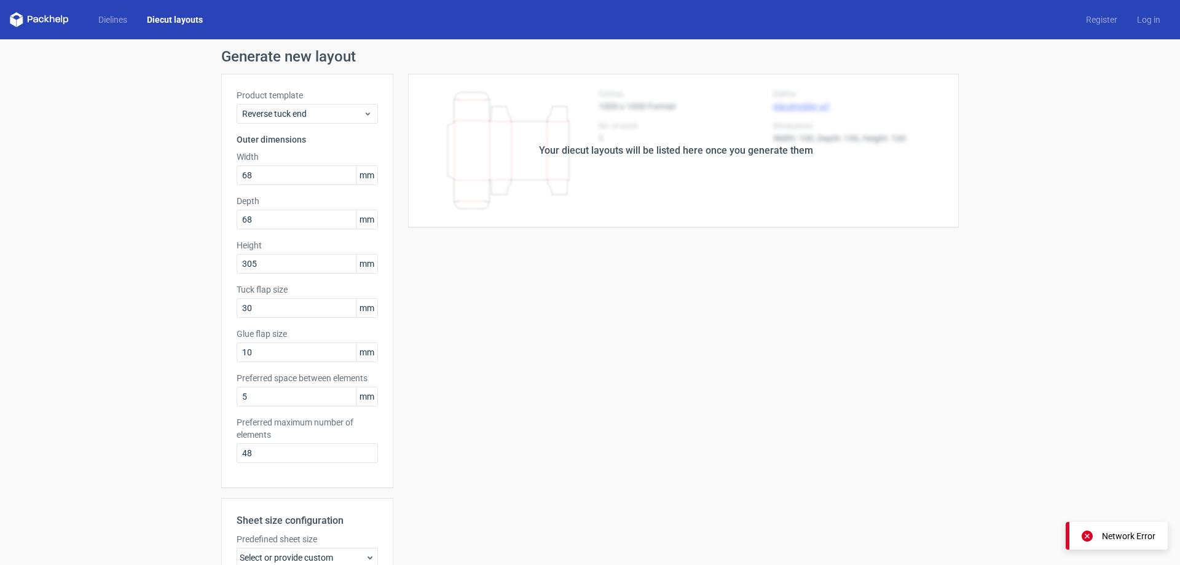
click at [648, 133] on div "Your diecut layouts will be listed here once you generate them" at bounding box center [675, 151] width 565 height 154
click at [564, 152] on div "Your diecut layouts will be listed here once you generate them" at bounding box center [676, 150] width 274 height 15
click at [467, 154] on div "Your diecut layouts will be listed here once you generate them" at bounding box center [675, 151] width 565 height 154
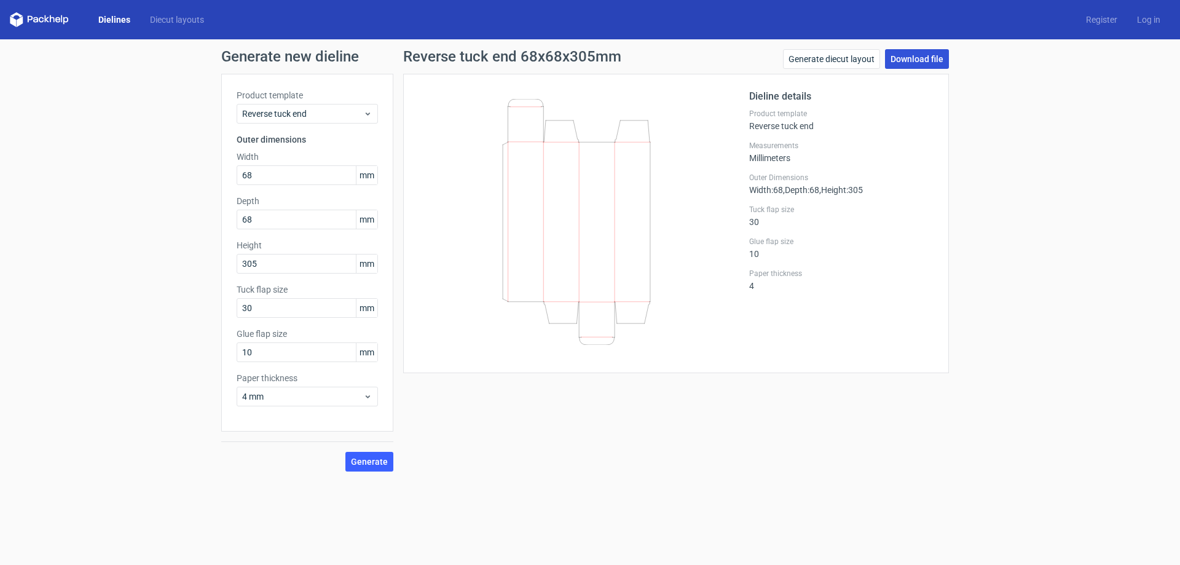
click at [931, 54] on link "Download file" at bounding box center [917, 59] width 64 height 20
drag, startPoint x: 609, startPoint y: 269, endPoint x: 573, endPoint y: 385, distance: 121.6
click at [580, 385] on div "Reverse tuck end 68x68x305mm Generate diecut layout Download file Dieline detai…" at bounding box center [675, 260] width 565 height 422
click at [380, 463] on span "Generate" at bounding box center [369, 461] width 37 height 9
click at [1154, 13] on div "Dielines Diecut layouts Register Log in" at bounding box center [590, 19] width 1180 height 39
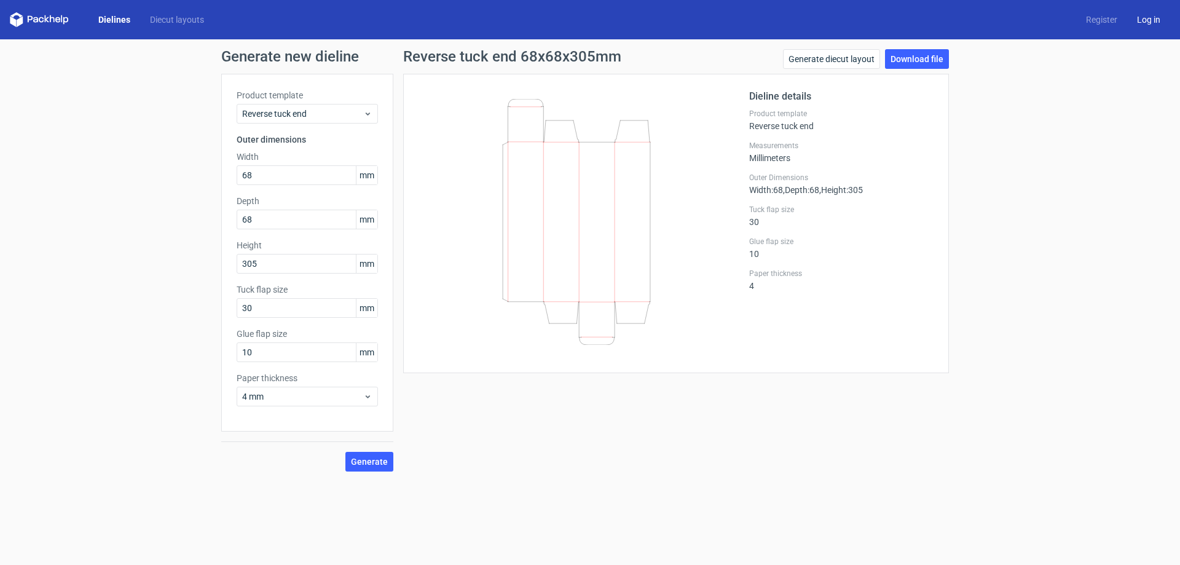
click at [1153, 19] on link "Log in" at bounding box center [1148, 20] width 43 height 12
click at [858, 62] on link "Generate diecut layout" at bounding box center [831, 59] width 97 height 20
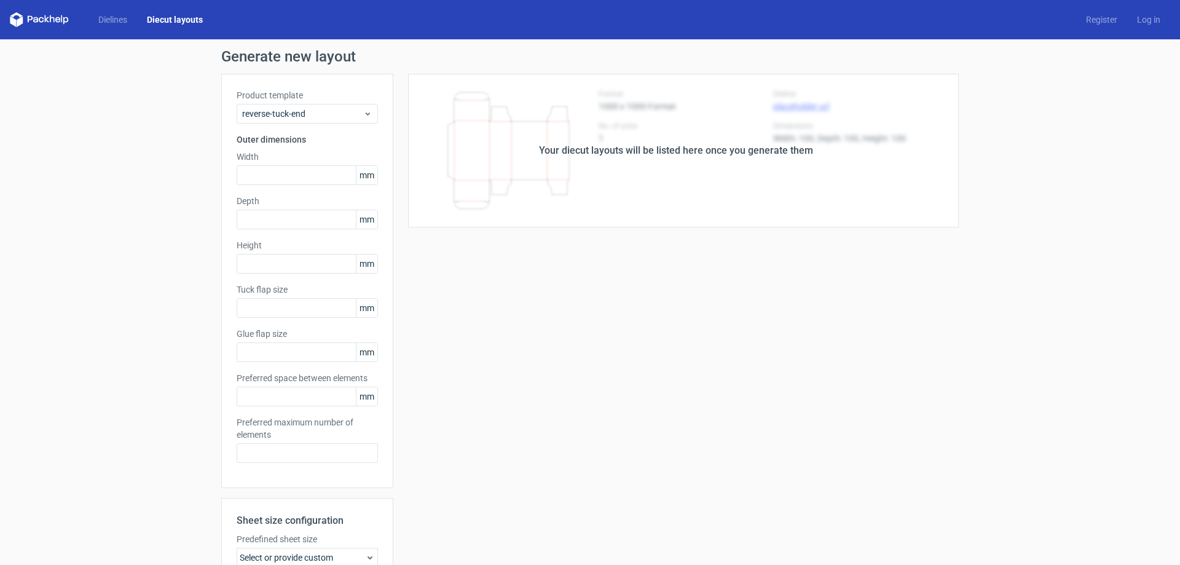
type input "68"
type input "305"
type input "30"
type input "10"
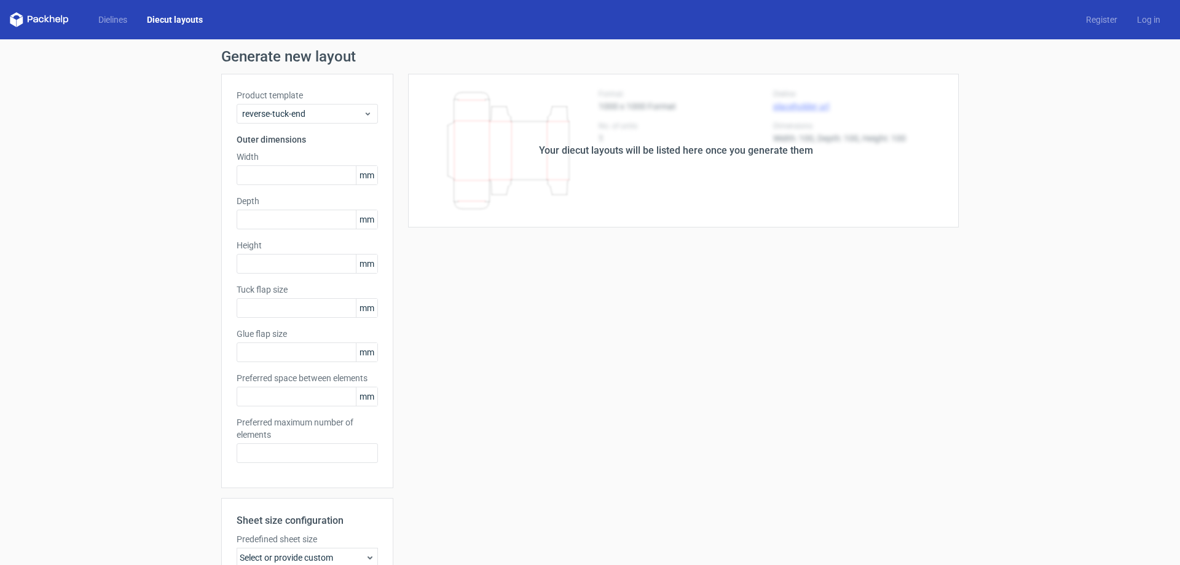
type input "5"
type input "48"
click at [1110, 19] on link "Register" at bounding box center [1101, 20] width 51 height 12
click at [1127, 18] on link "Log in" at bounding box center [1148, 20] width 43 height 12
click at [1085, 9] on div "Dielines Diecut layouts Register Log in" at bounding box center [590, 19] width 1180 height 39
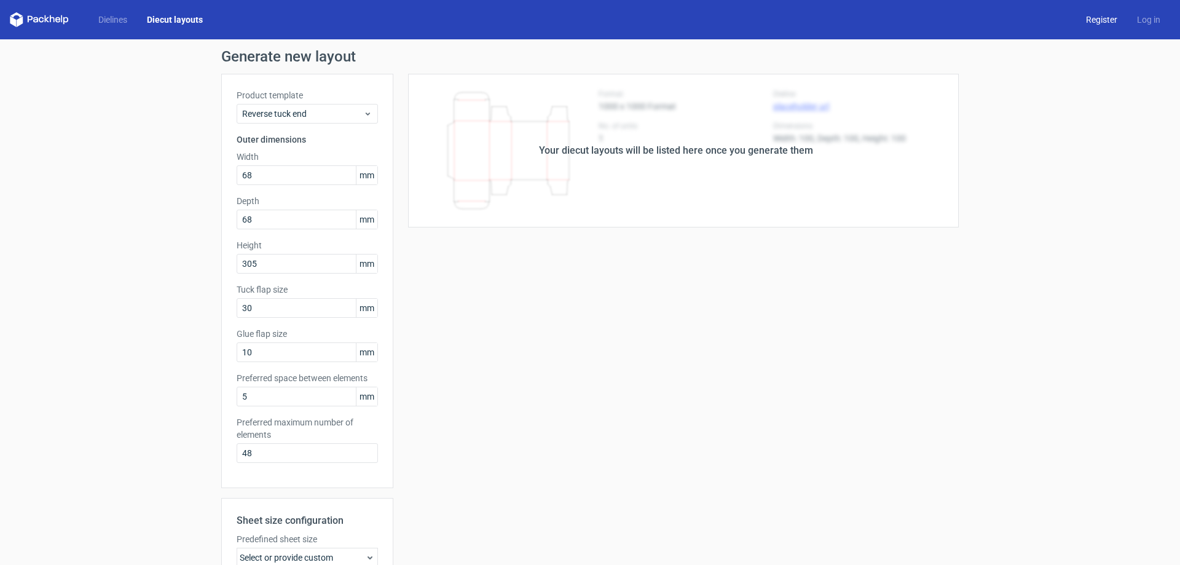
click at [1099, 23] on link "Register" at bounding box center [1101, 20] width 51 height 12
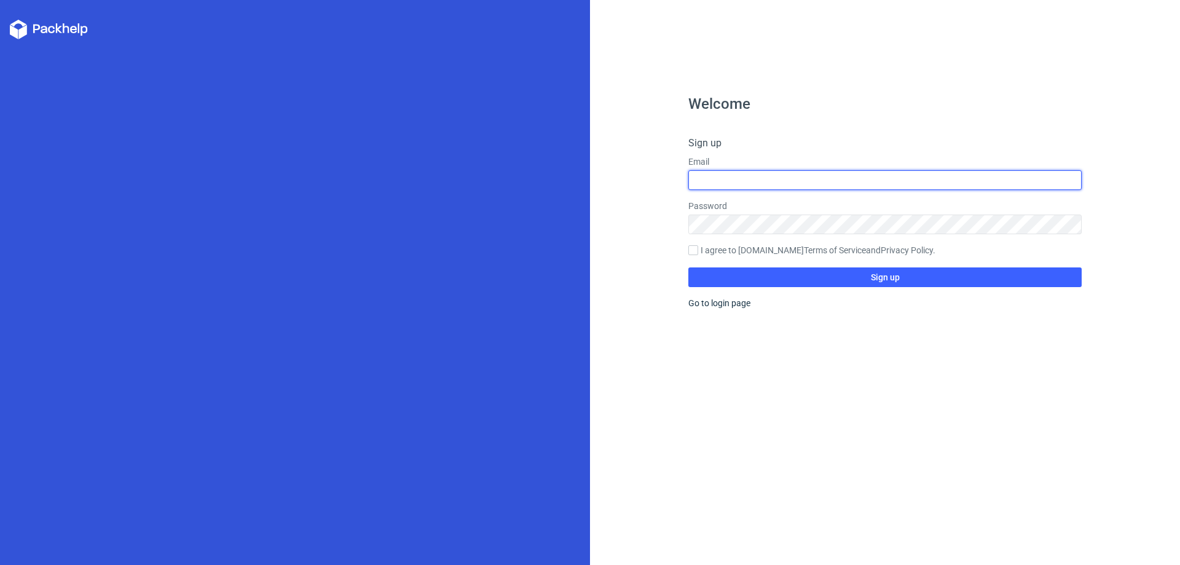
click at [773, 176] on input "text" at bounding box center [884, 180] width 393 height 20
type input "[EMAIL_ADDRESS][DOMAIN_NAME]"
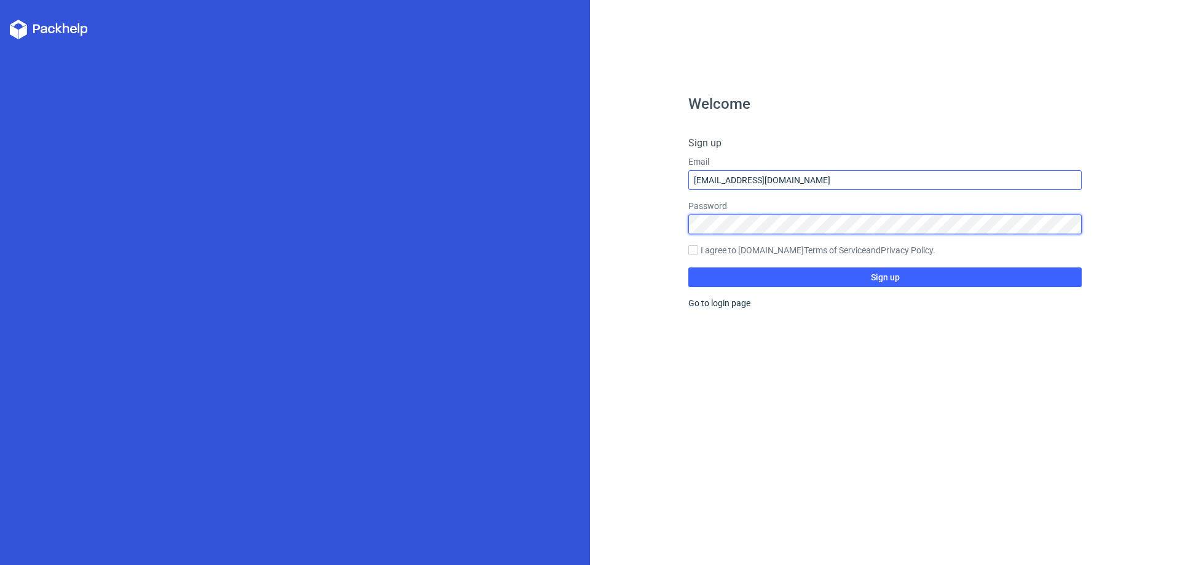
click at [688, 267] on button "Sign up" at bounding box center [884, 277] width 393 height 20
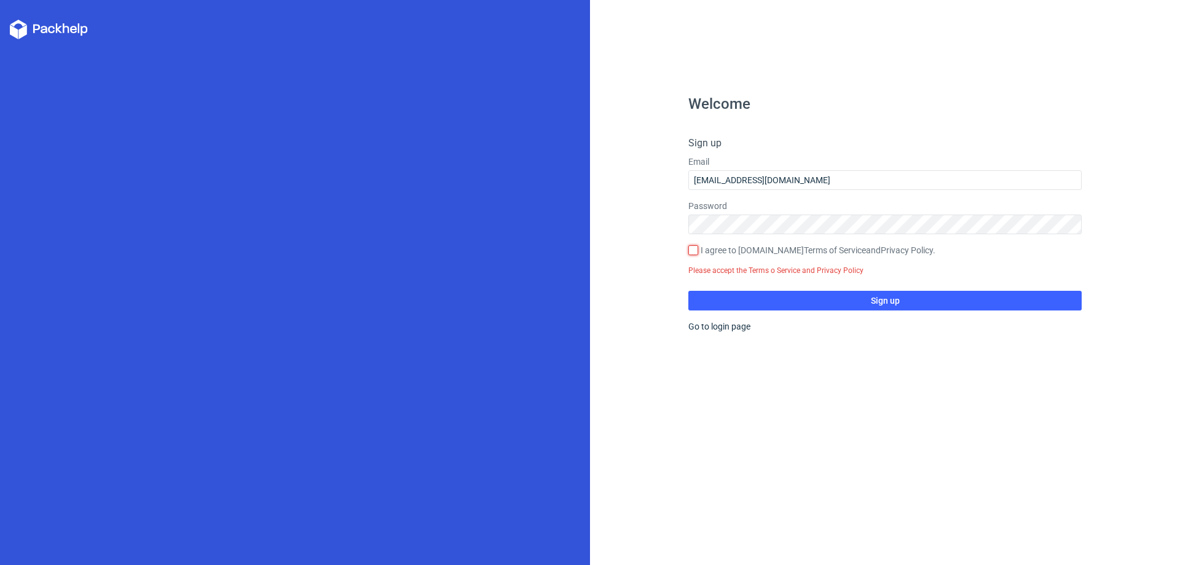
click at [695, 249] on input "I agree to [DOMAIN_NAME] Terms of Service and Privacy Policy ." at bounding box center [693, 250] width 10 height 10
checkbox input "true"
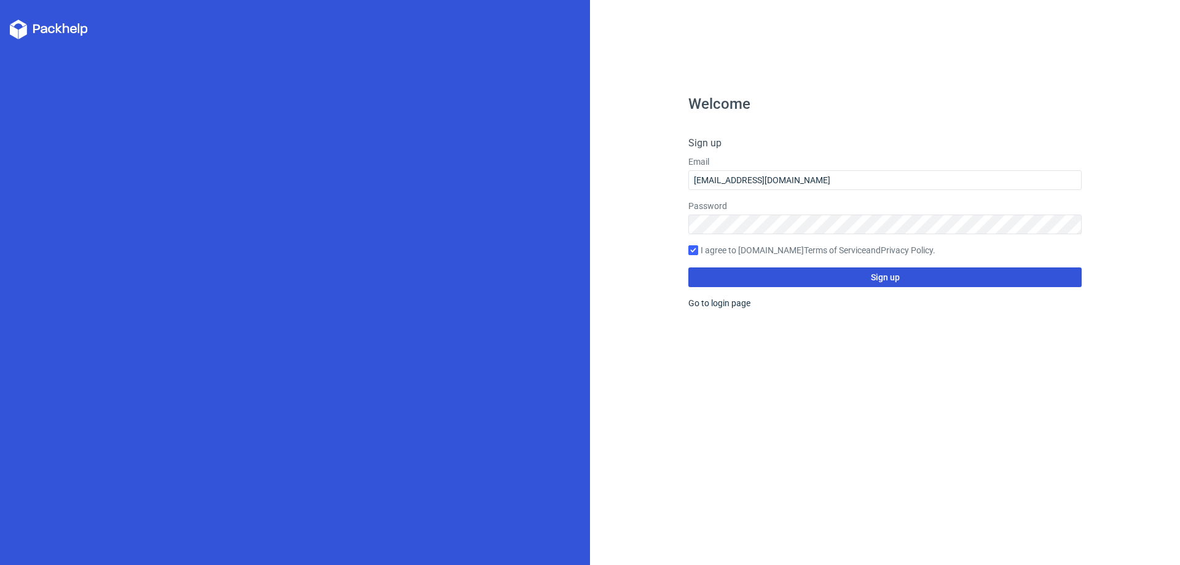
click at [799, 284] on button "Sign up" at bounding box center [884, 277] width 393 height 20
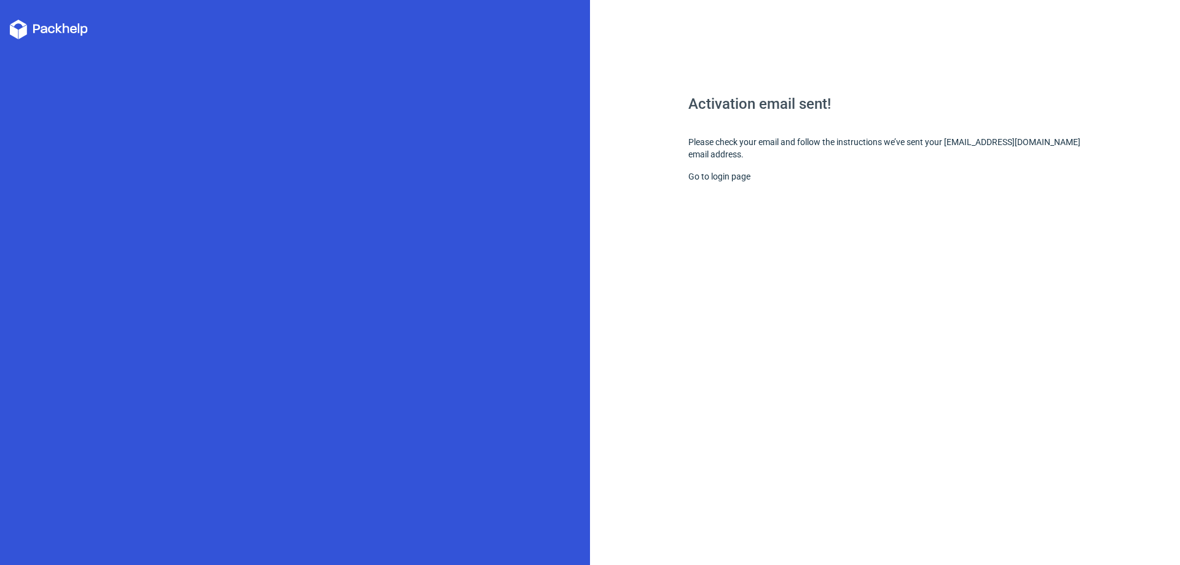
click at [737, 182] on div "Go to login page" at bounding box center [884, 176] width 393 height 12
click at [740, 172] on link "Go to login page" at bounding box center [719, 176] width 62 height 10
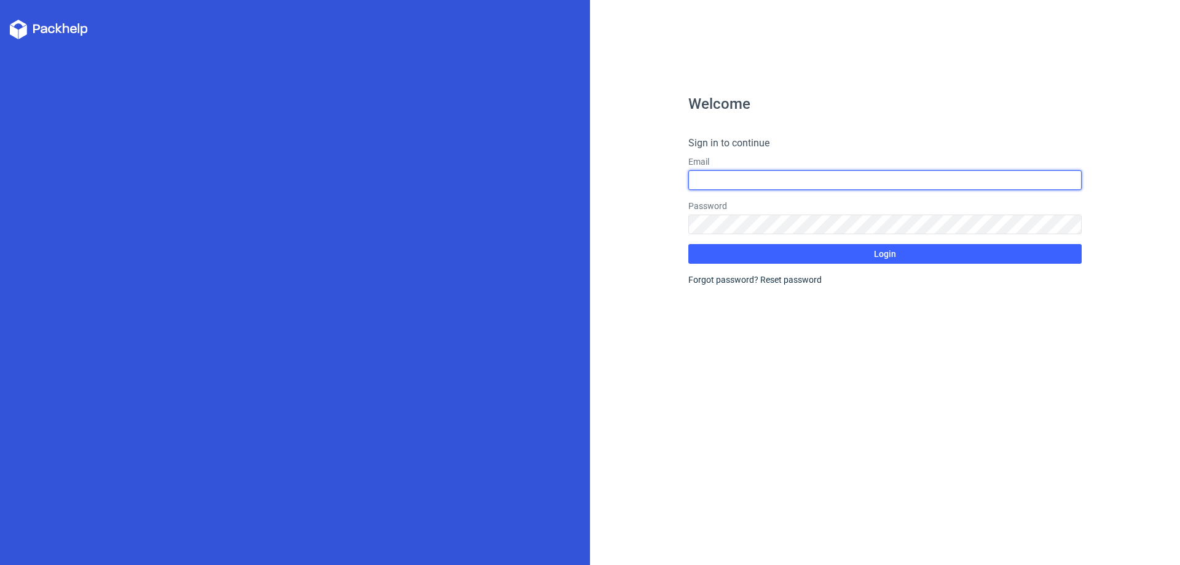
click at [752, 173] on input "text" at bounding box center [884, 180] width 393 height 20
type input "[EMAIL_ADDRESS][DOMAIN_NAME]"
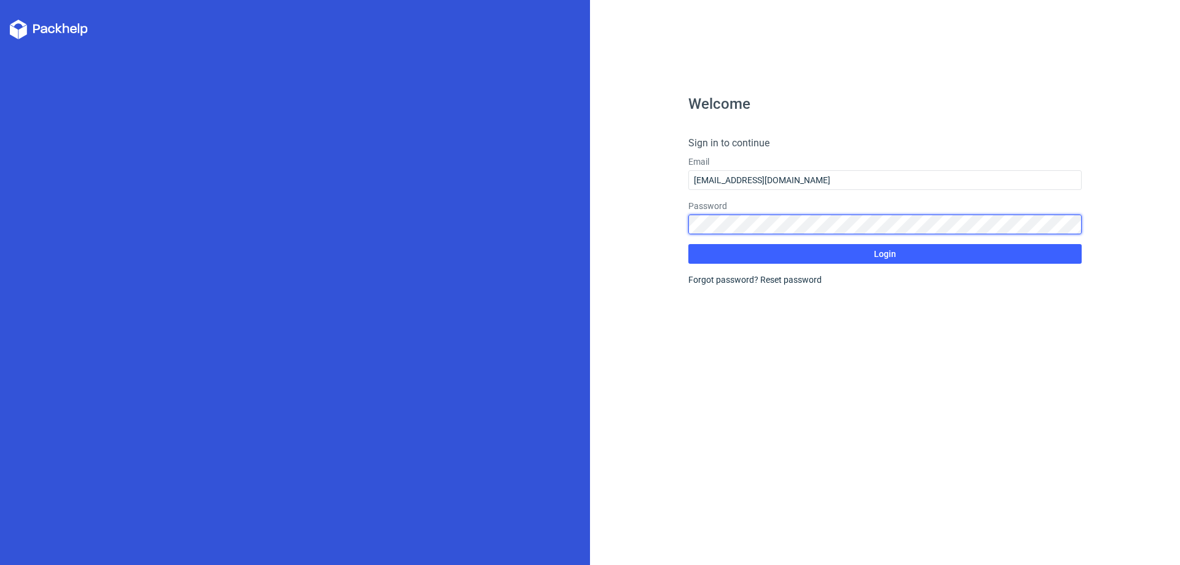
click at [688, 244] on button "Login" at bounding box center [884, 254] width 393 height 20
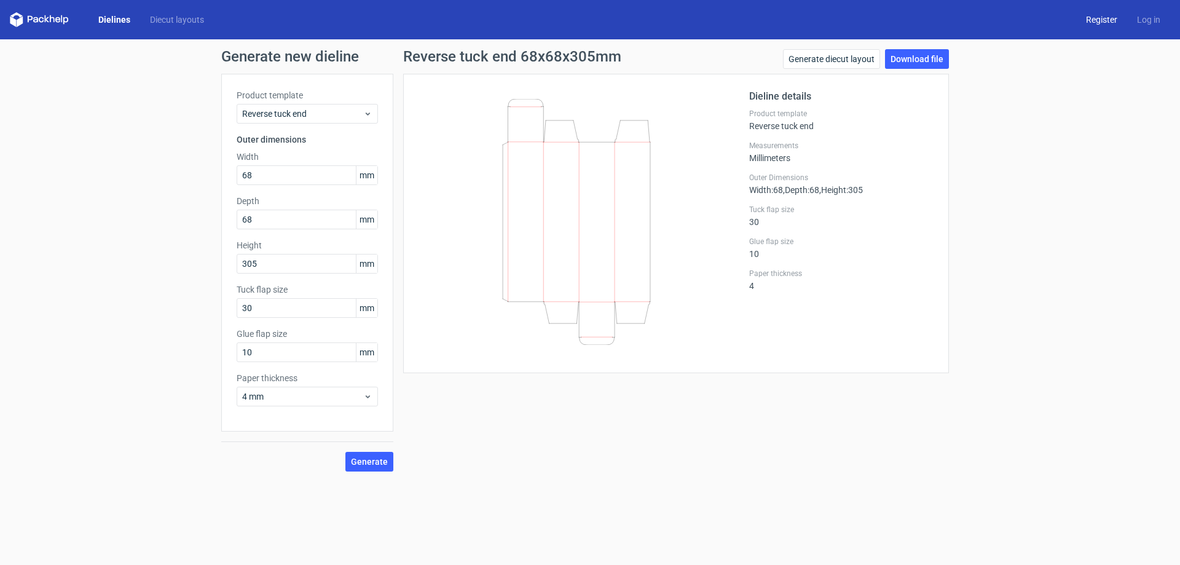
click at [1097, 17] on link "Register" at bounding box center [1101, 20] width 51 height 12
